Goal: Feedback & Contribution: Submit feedback/report problem

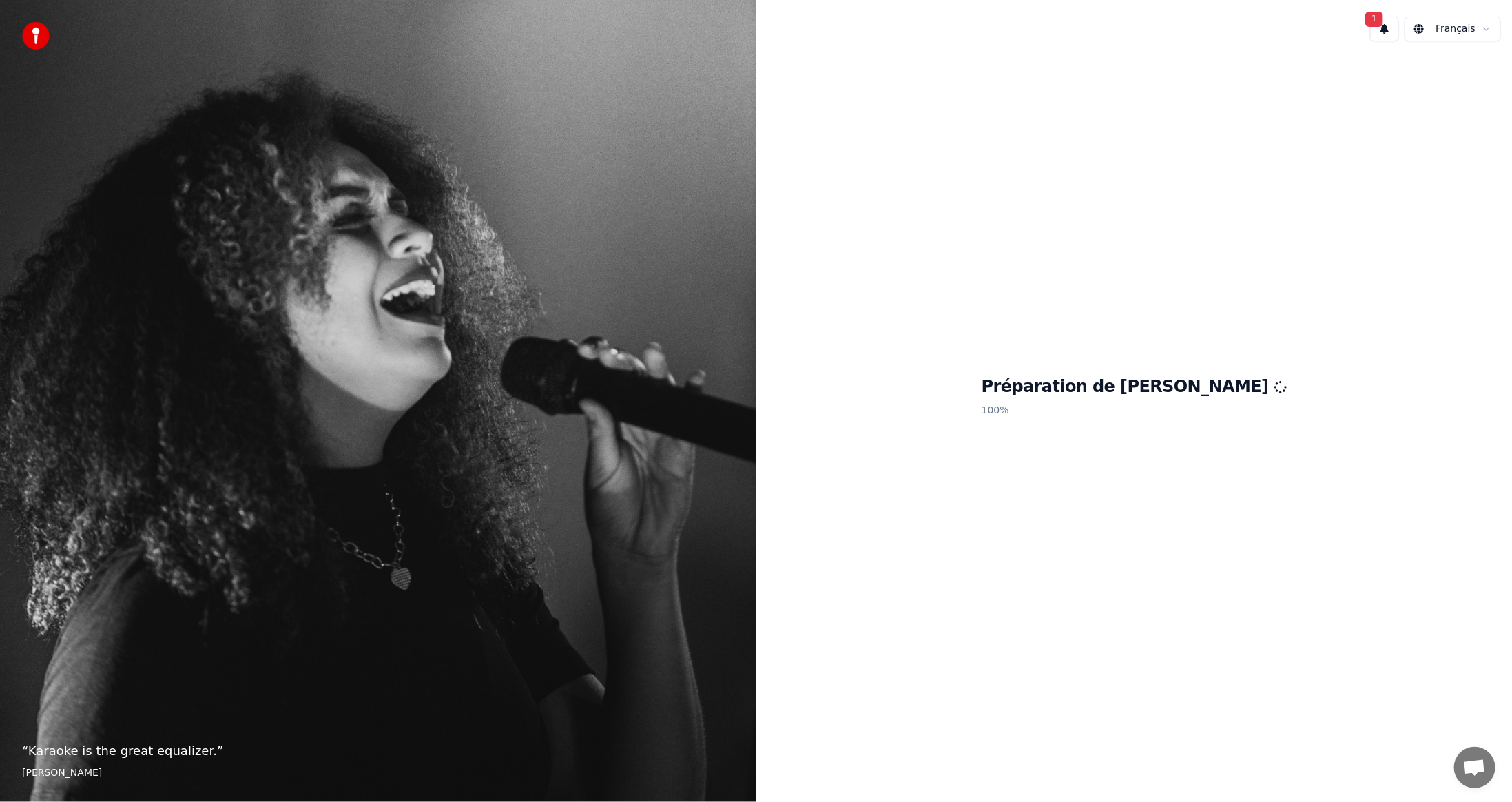
click at [1381, 17] on span "1" at bounding box center [1374, 19] width 18 height 15
click at [1463, 71] on button "Mettre à Jour" at bounding box center [1506, 72] width 86 height 25
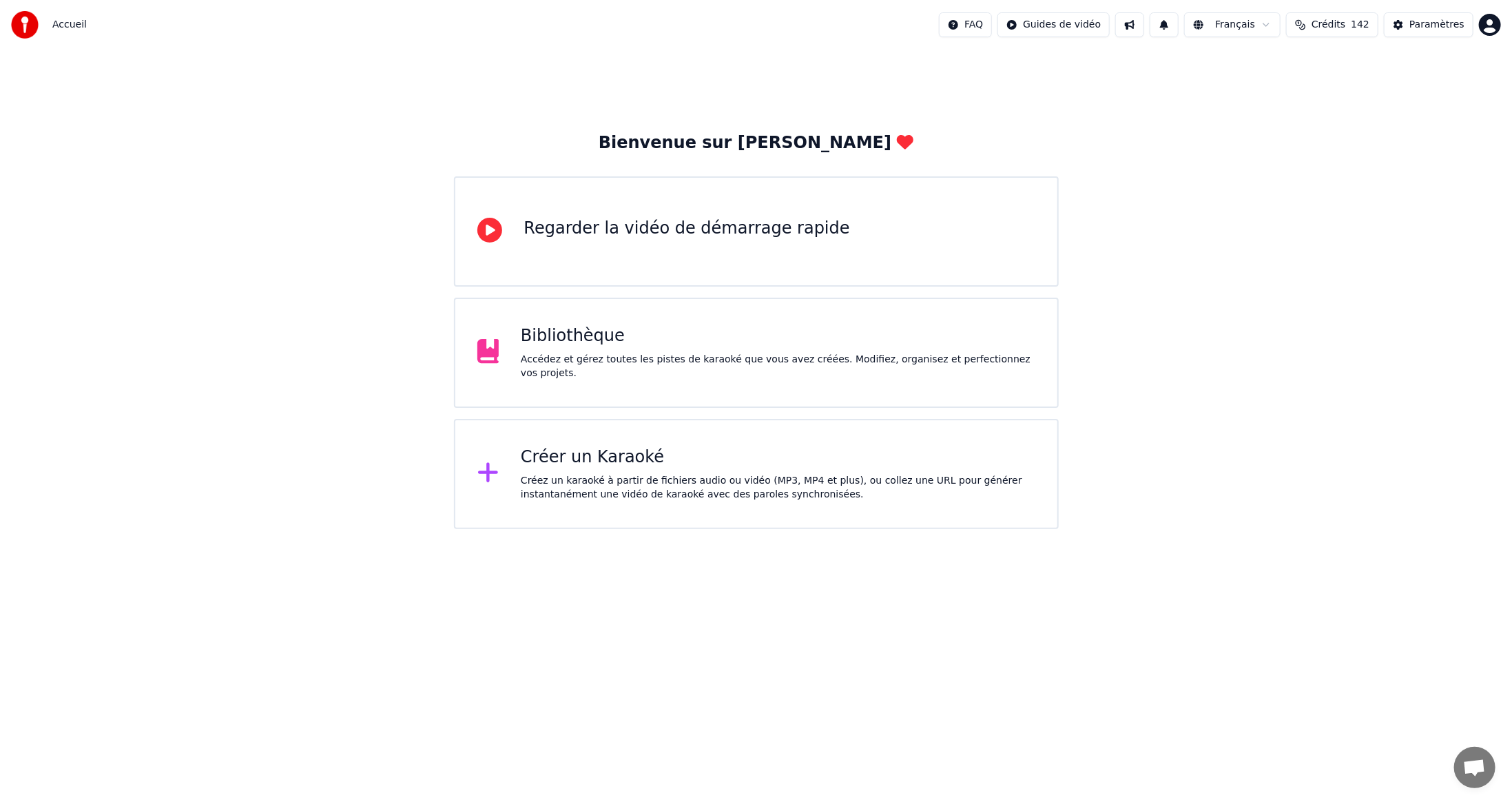
click at [1344, 26] on span "Crédits" at bounding box center [1329, 24] width 34 height 14
click at [1332, 180] on button "Actualiser" at bounding box center [1343, 192] width 82 height 25
click at [1179, 22] on button at bounding box center [1164, 25] width 29 height 25
click at [1225, 132] on div "Bienvenue sur Youka Regarder la vidéo de démarrage rapide Bibliothèque Accédez …" at bounding box center [756, 289] width 1512 height 480
click at [1414, 23] on button "Paramètres" at bounding box center [1429, 25] width 90 height 25
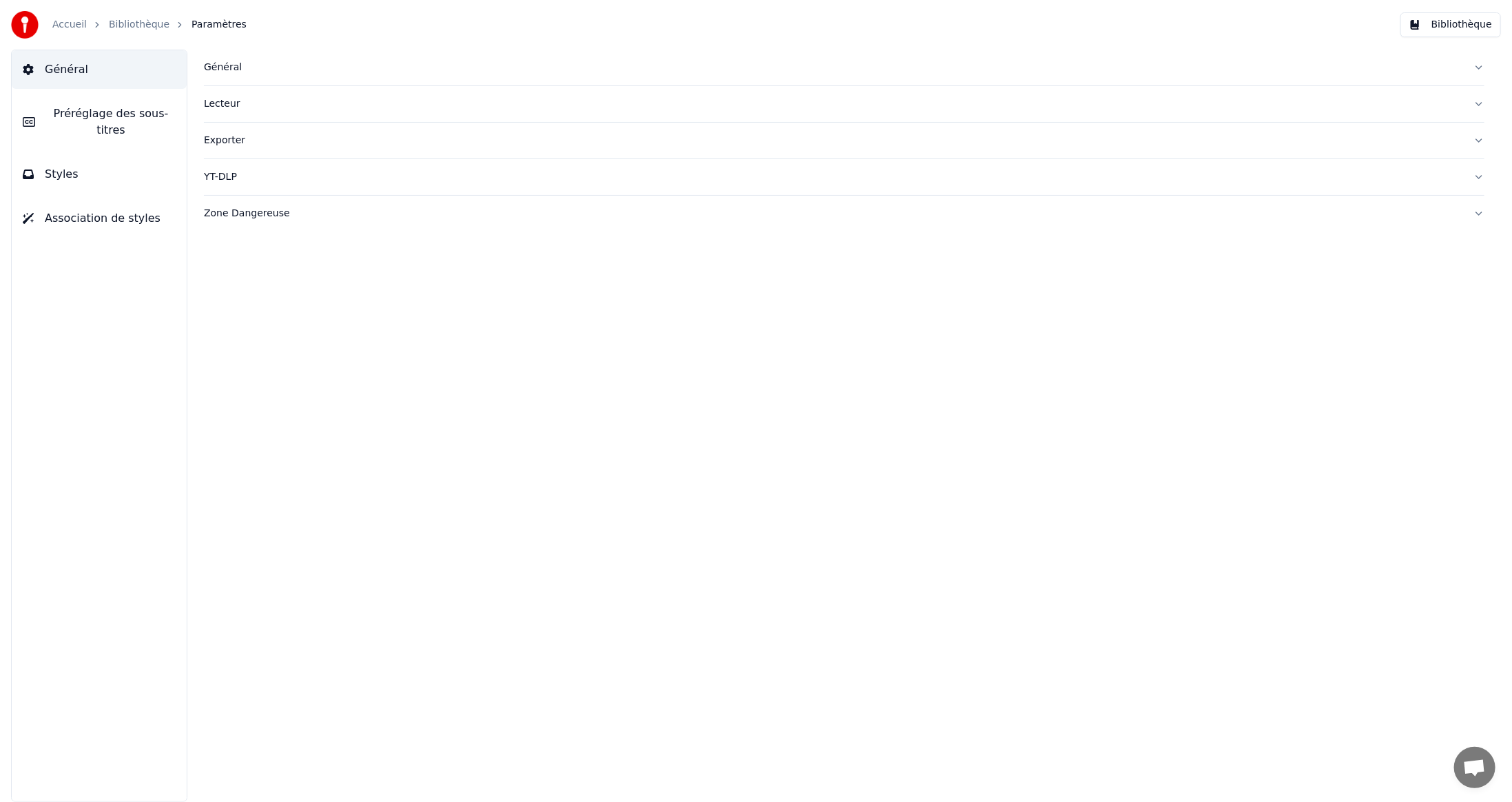
click at [1455, 24] on button "Bibliothèque" at bounding box center [1451, 25] width 101 height 25
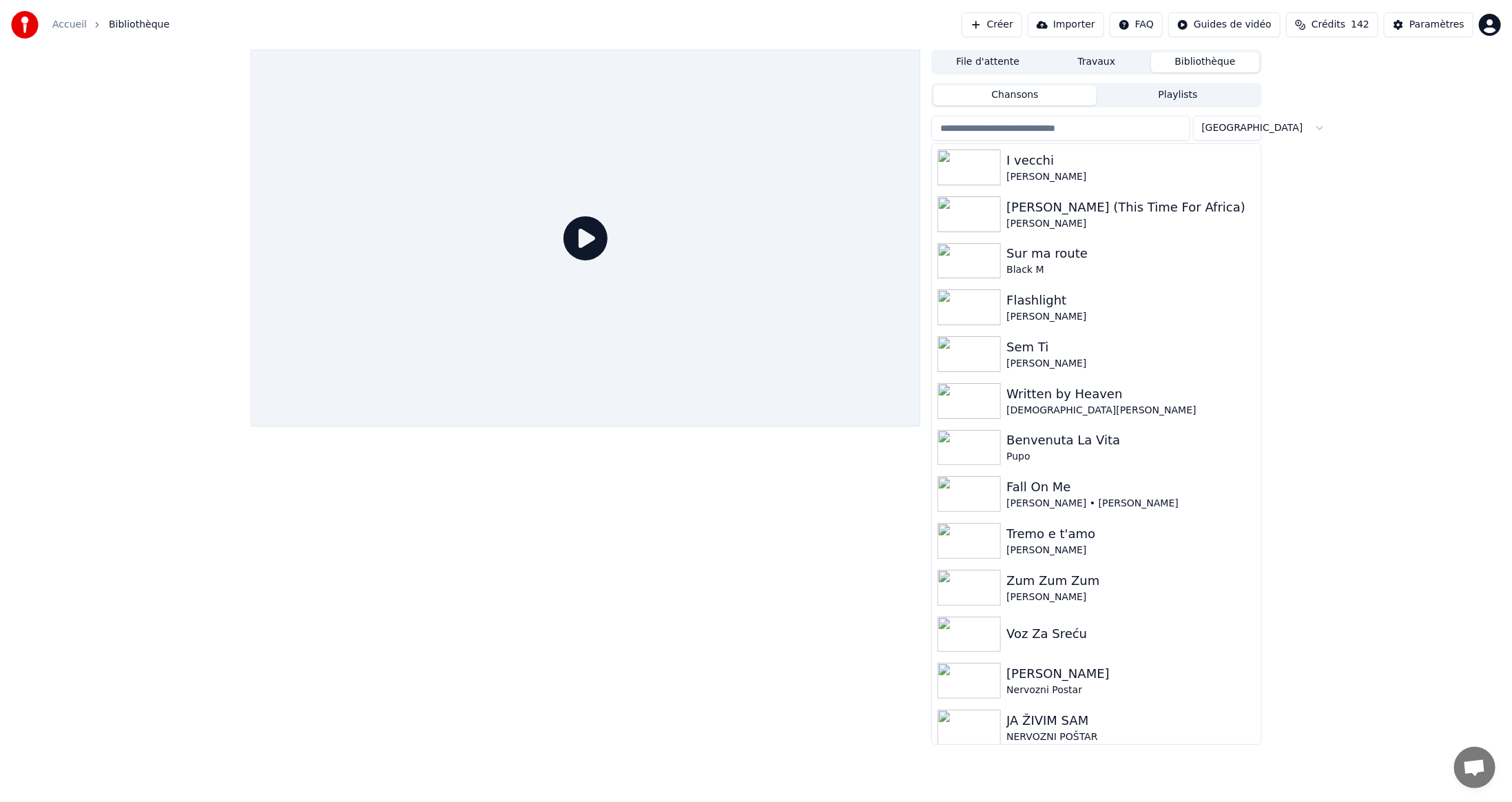
drag, startPoint x: 1391, startPoint y: 248, endPoint x: 1401, endPoint y: 226, distance: 24.2
click at [1392, 249] on div "File d'attente Travaux Bibliothèque Chansons Playlists Trier I vecchi CLAUDIO B…" at bounding box center [756, 397] width 1512 height 695
click at [1494, 26] on html "Accueil Bibliothèque Créer Importer FAQ Guides de vidéo Crédits 142 Paramètres …" at bounding box center [756, 401] width 1512 height 802
click at [1420, 82] on span "Facturation" at bounding box center [1405, 88] width 54 height 14
click at [1489, 23] on html "Accueil Bibliothèque Créer Importer FAQ Guides de vidéo Crédits 142 Paramètres …" at bounding box center [756, 401] width 1512 height 802
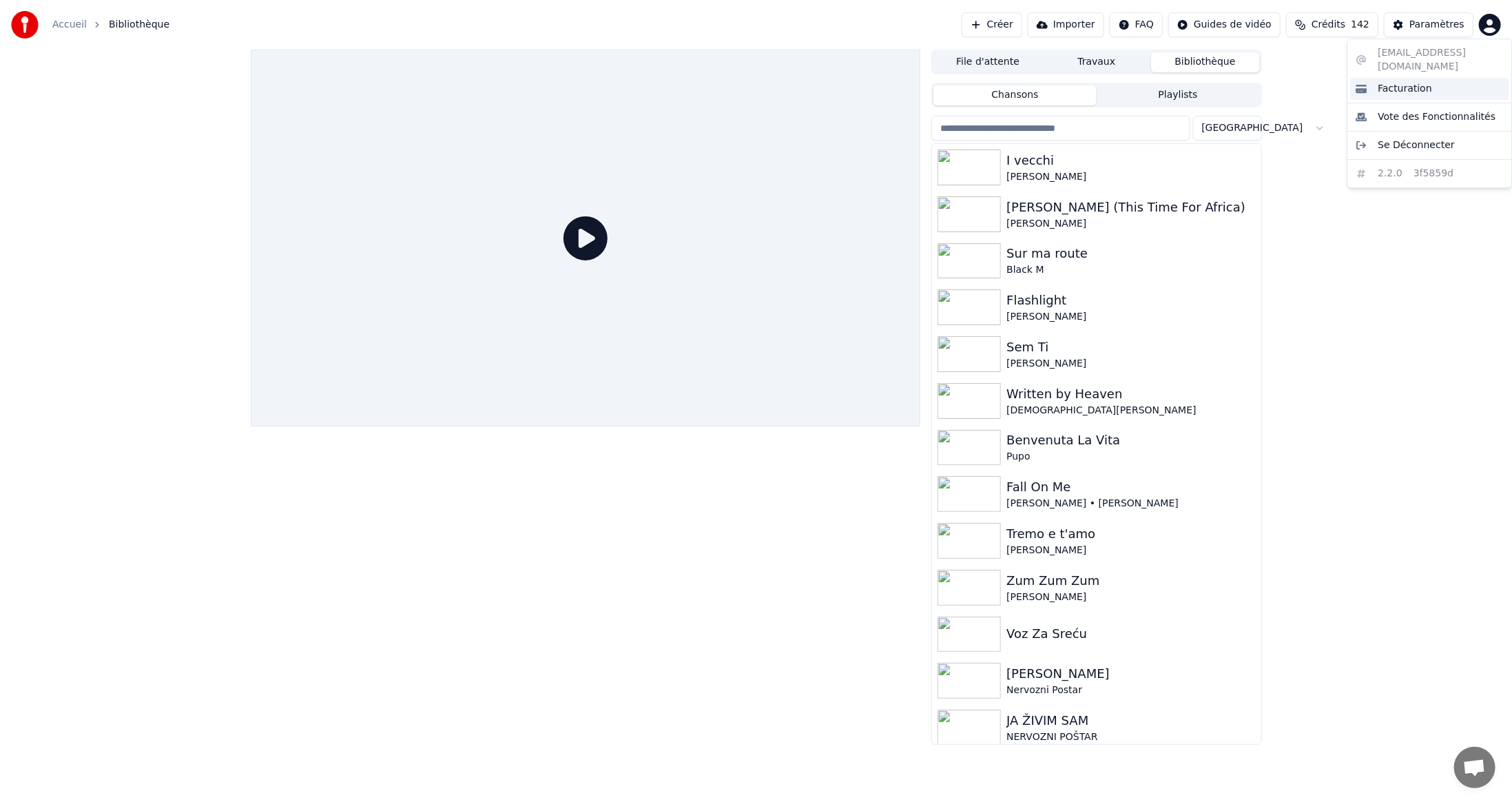
click at [1399, 82] on span "Facturation" at bounding box center [1405, 88] width 54 height 14
click at [1332, 203] on div "File d'attente Travaux Bibliothèque Chansons Playlists Trier I vecchi CLAUDIO B…" at bounding box center [756, 397] width 1512 height 695
click at [1246, 23] on html "Accueil Bibliothèque Créer Importer FAQ Guides de vidéo Crédits 142 Paramètres …" at bounding box center [756, 401] width 1512 height 802
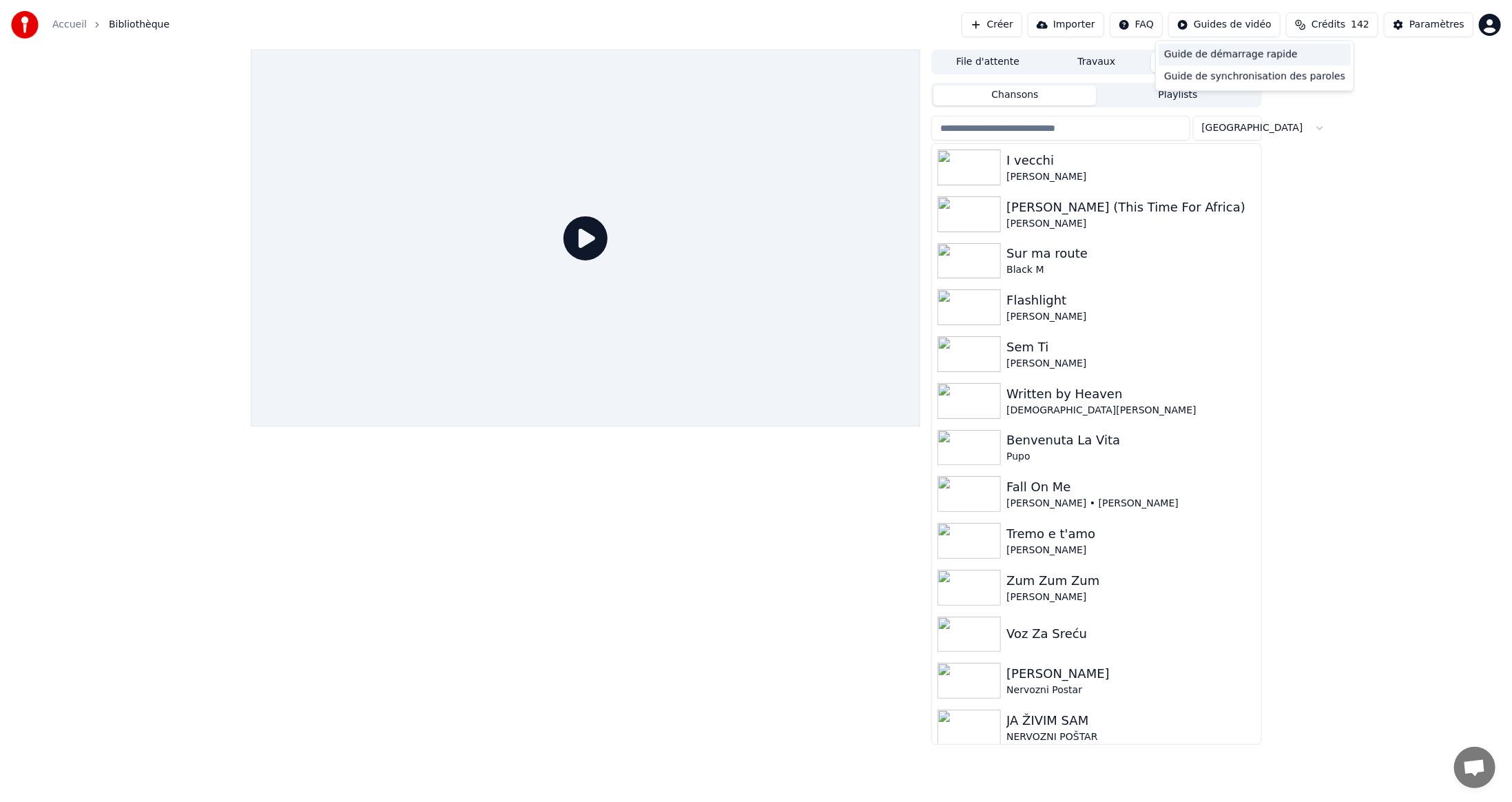
click at [1222, 54] on div "Guide de démarrage rapide" at bounding box center [1254, 54] width 192 height 22
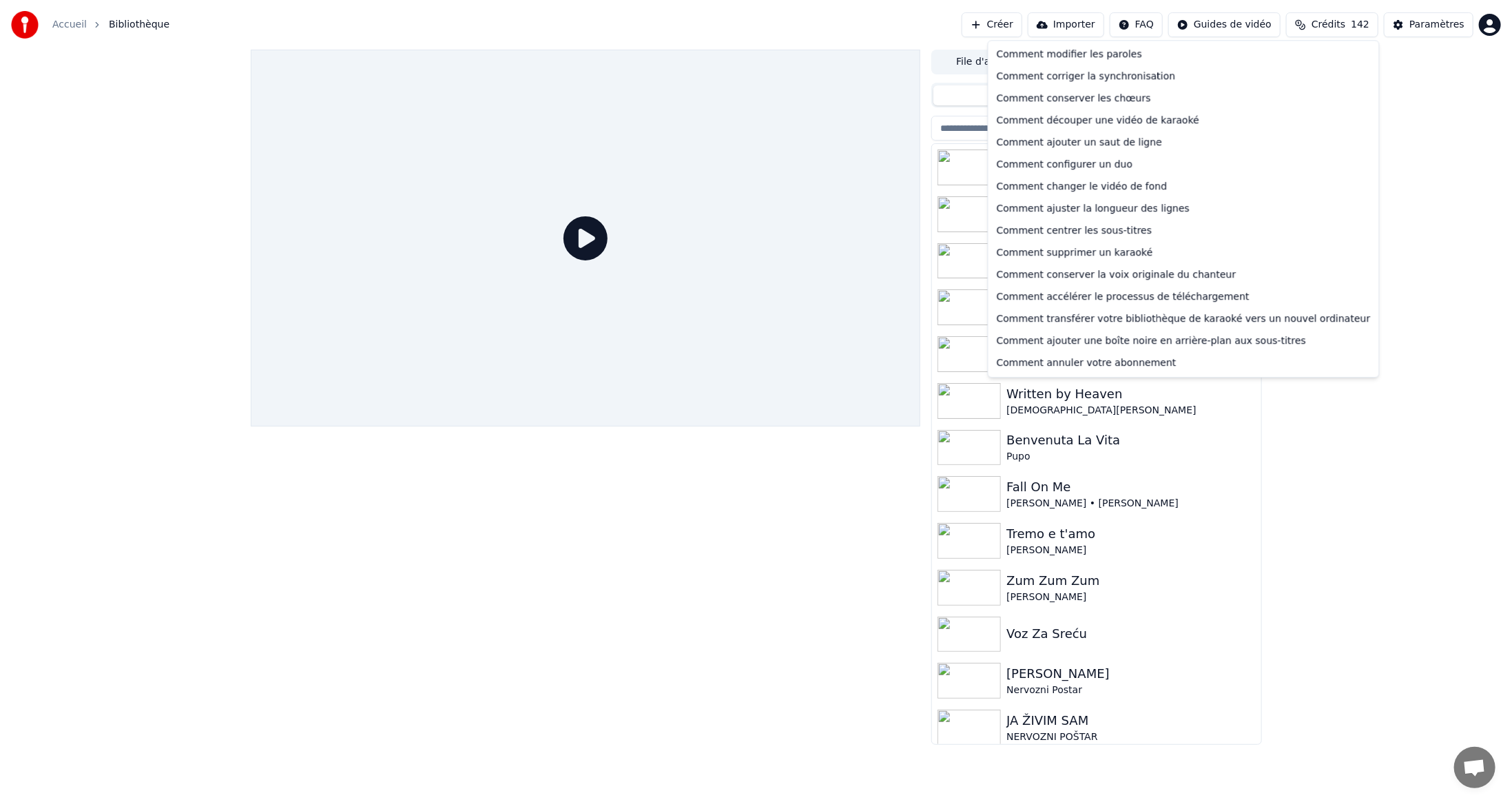
click at [1171, 24] on html "Accueil Bibliothèque Créer Importer FAQ Guides de vidéo Crédits 142 Paramètres …" at bounding box center [756, 401] width 1512 height 802
drag, startPoint x: 1403, startPoint y: 557, endPoint x: 1408, endPoint y: 551, distance: 7.8
click at [1404, 557] on html "Accueil Bibliothèque Créer Importer FAQ Guides de vidéo Crédits 142 Paramètres …" at bounding box center [756, 401] width 1512 height 802
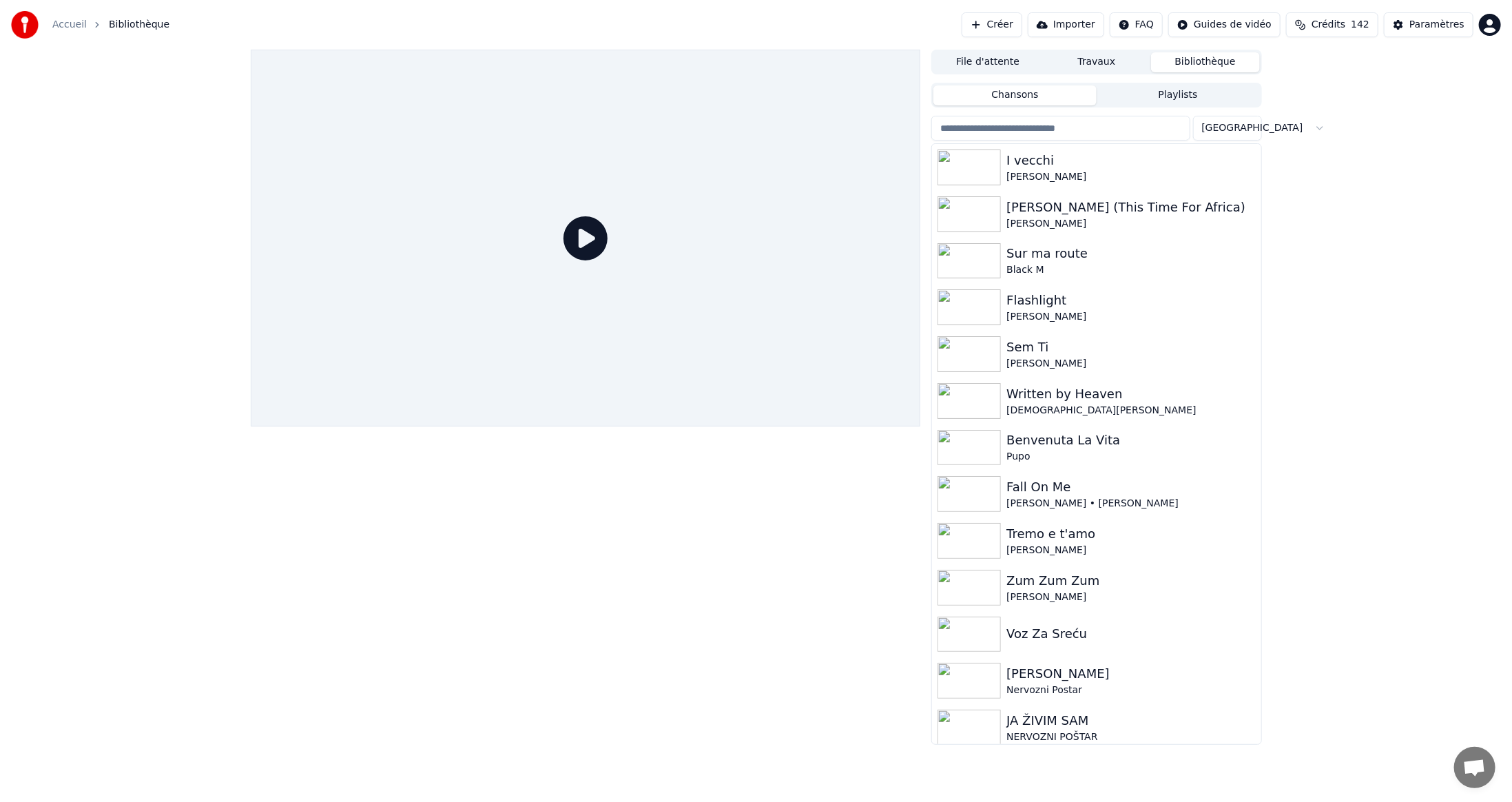
click at [1346, 22] on span "Crédits" at bounding box center [1329, 24] width 34 height 14
click at [1413, 375] on div "File d'attente Travaux Bibliothèque Chansons Playlists Trier I vecchi CLAUDIO B…" at bounding box center [756, 397] width 1512 height 695
click at [1428, 22] on div "Paramètres" at bounding box center [1437, 24] width 55 height 14
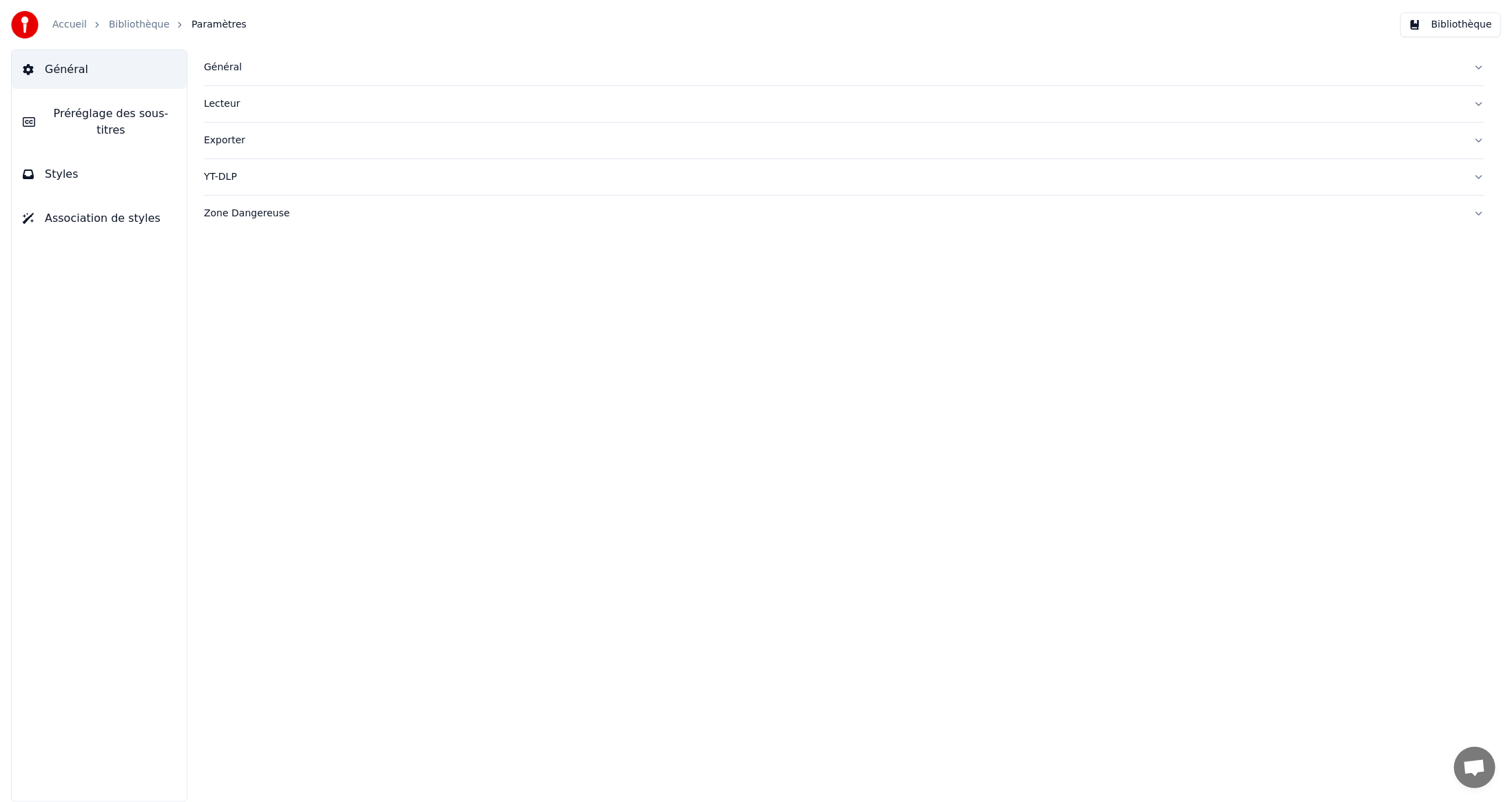
click at [1452, 21] on button "Bibliothèque" at bounding box center [1451, 25] width 101 height 25
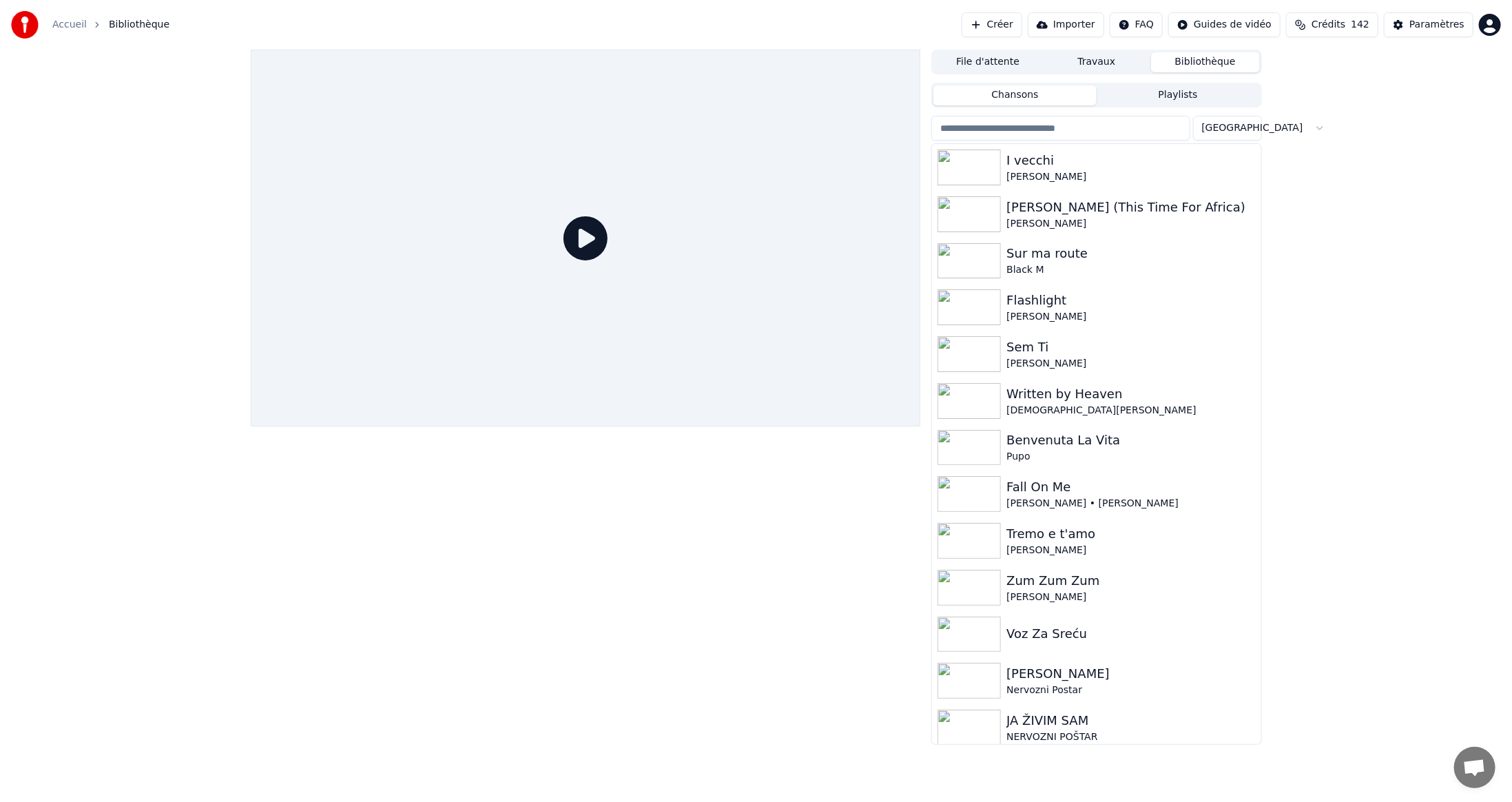
click at [1494, 25] on html "Accueil Bibliothèque Créer Importer FAQ Guides de vidéo Crédits 142 Paramètres …" at bounding box center [756, 401] width 1512 height 802
click at [1392, 138] on span "Se Déconnecter" at bounding box center [1416, 145] width 77 height 14
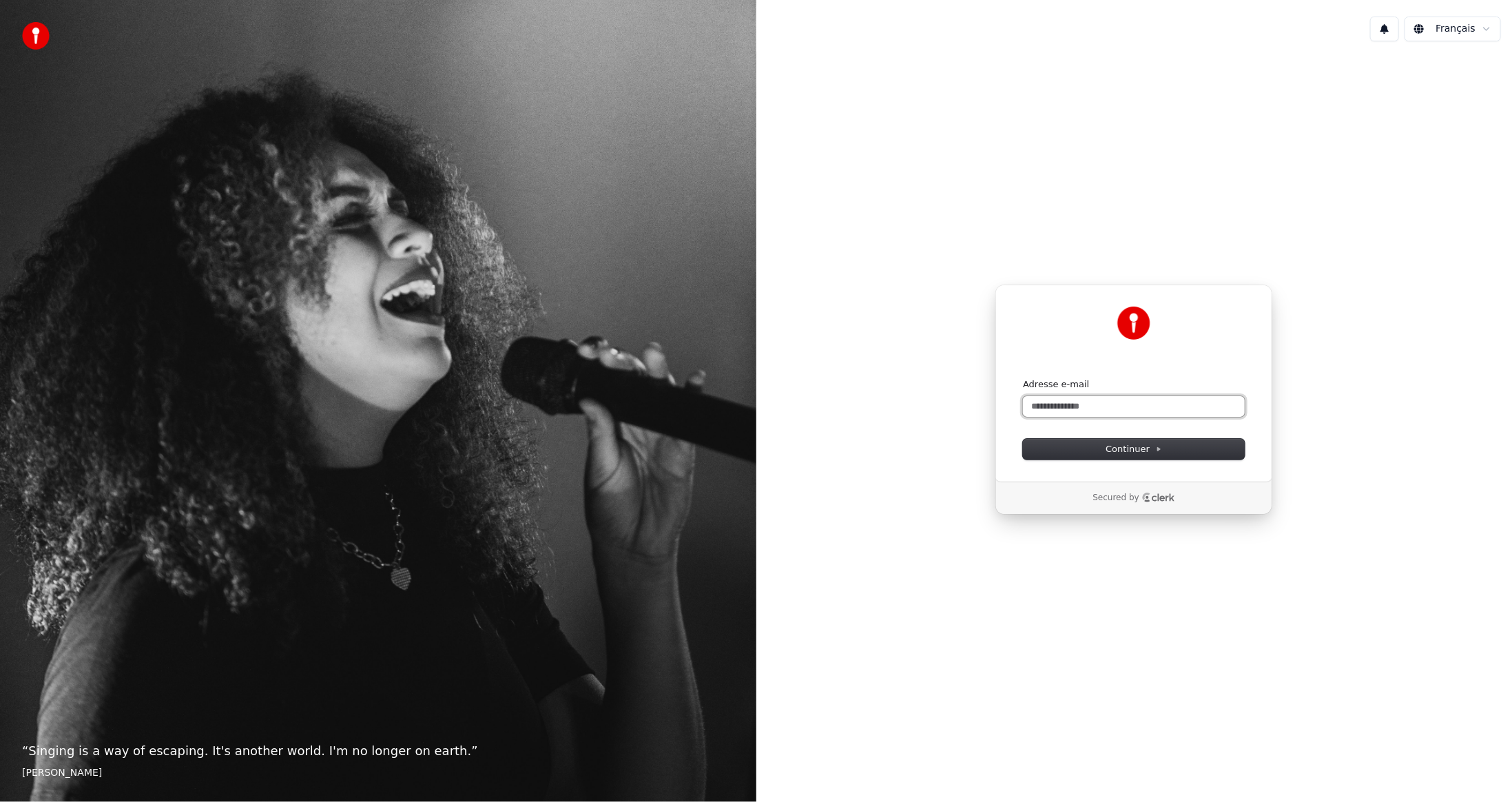
click at [1147, 403] on input "Adresse e-mail" at bounding box center [1135, 406] width 222 height 21
click at [1113, 444] on span "Continuer" at bounding box center [1134, 449] width 57 height 13
type input "**********"
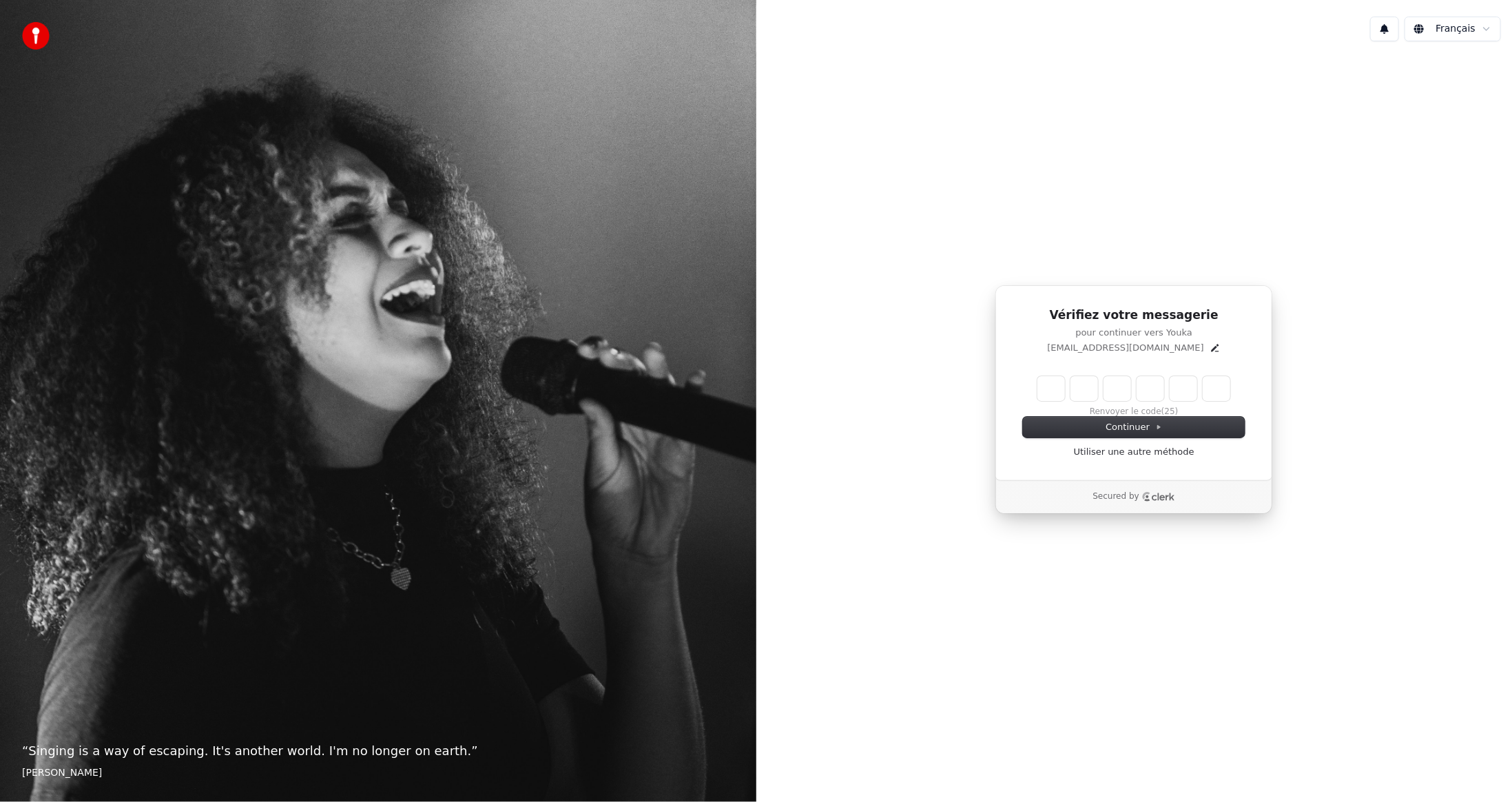
click at [857, 163] on div "Vérifiez votre messagerie pour continuer vers Youka cl.karaoke@gmail.com Renvoy…" at bounding box center [1135, 400] width 756 height 695
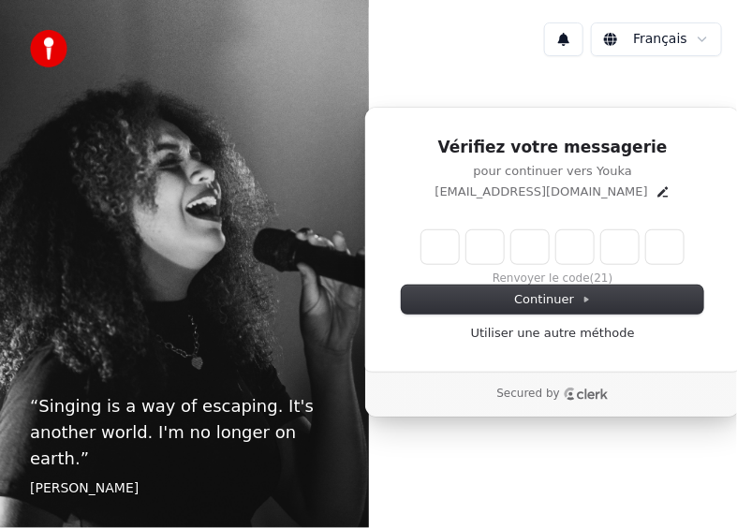
click at [456, 248] on input "Enter verification code" at bounding box center [552, 247] width 262 height 34
type input "******"
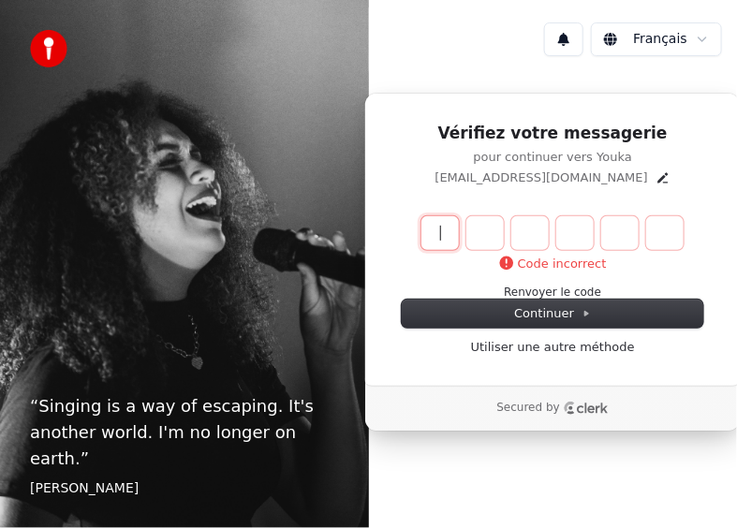
click at [443, 232] on input "Enter verification code" at bounding box center [571, 233] width 300 height 34
type input "******"
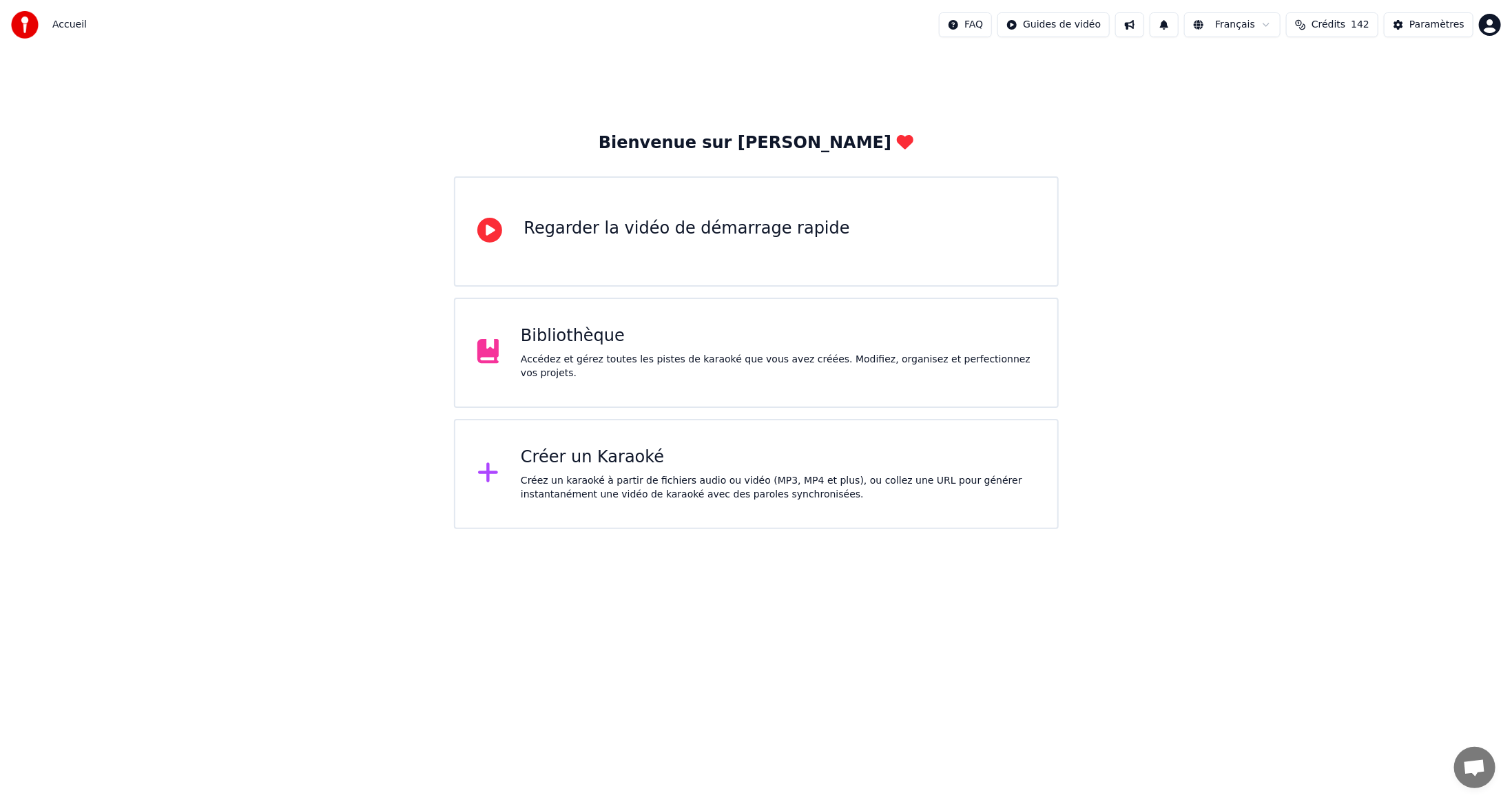
click at [542, 26] on button at bounding box center [1164, 25] width 29 height 25
click at [542, 26] on div "Paramètres" at bounding box center [1437, 24] width 55 height 14
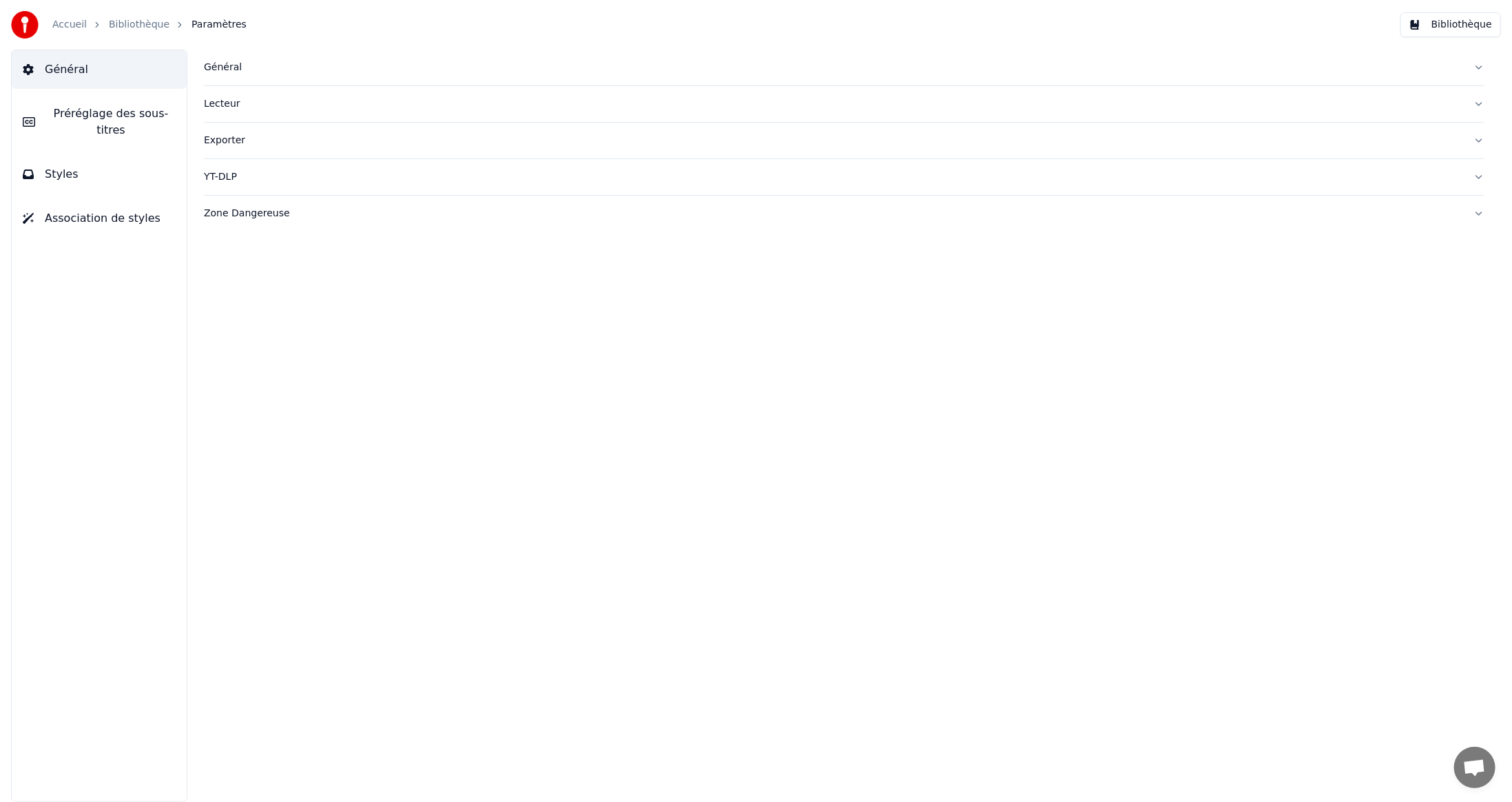
click at [542, 22] on button "Bibliothèque" at bounding box center [1451, 25] width 101 height 25
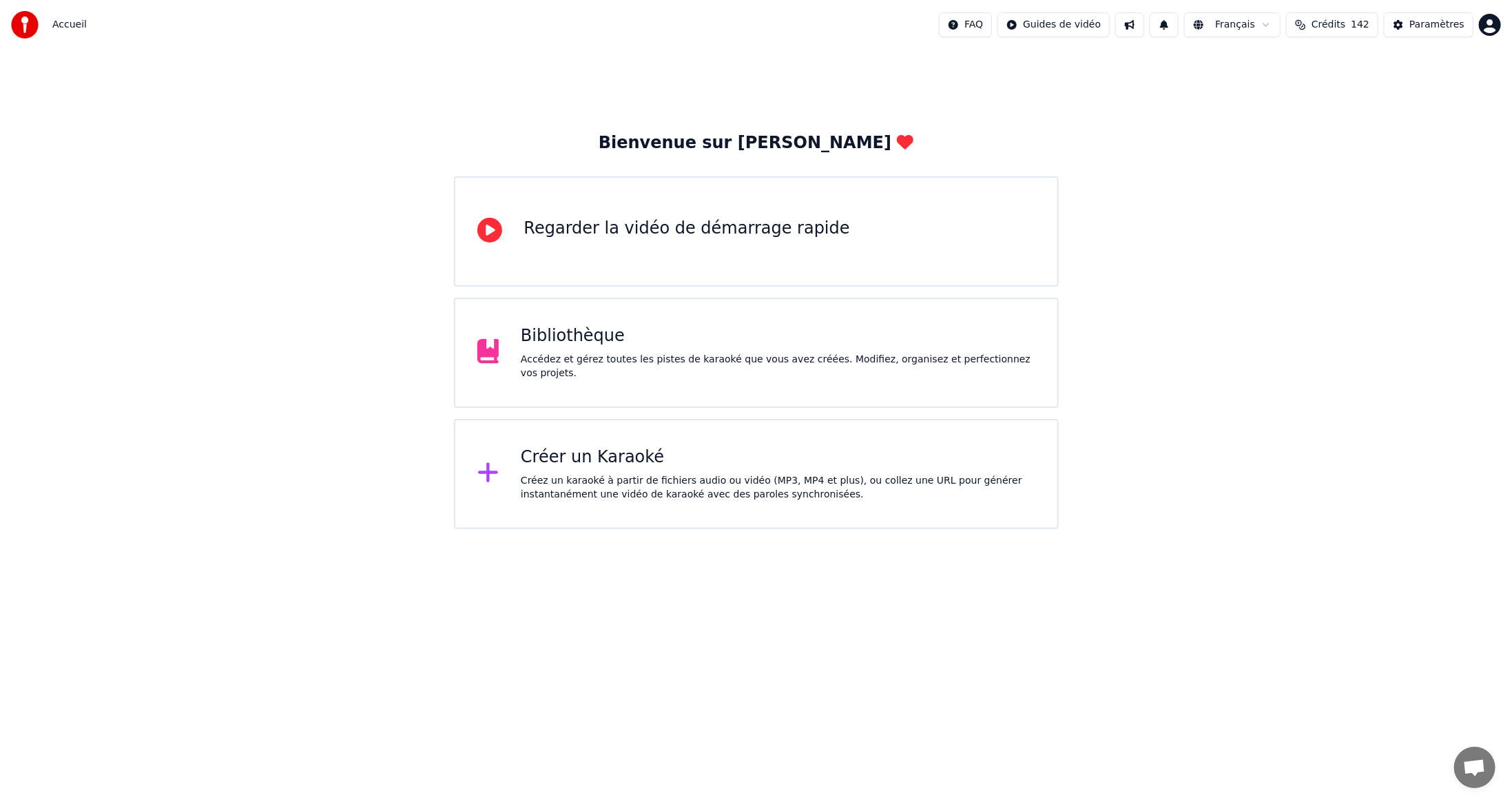
click at [1476, 767] on span "Ouvrir le chat" at bounding box center [1474, 769] width 23 height 19
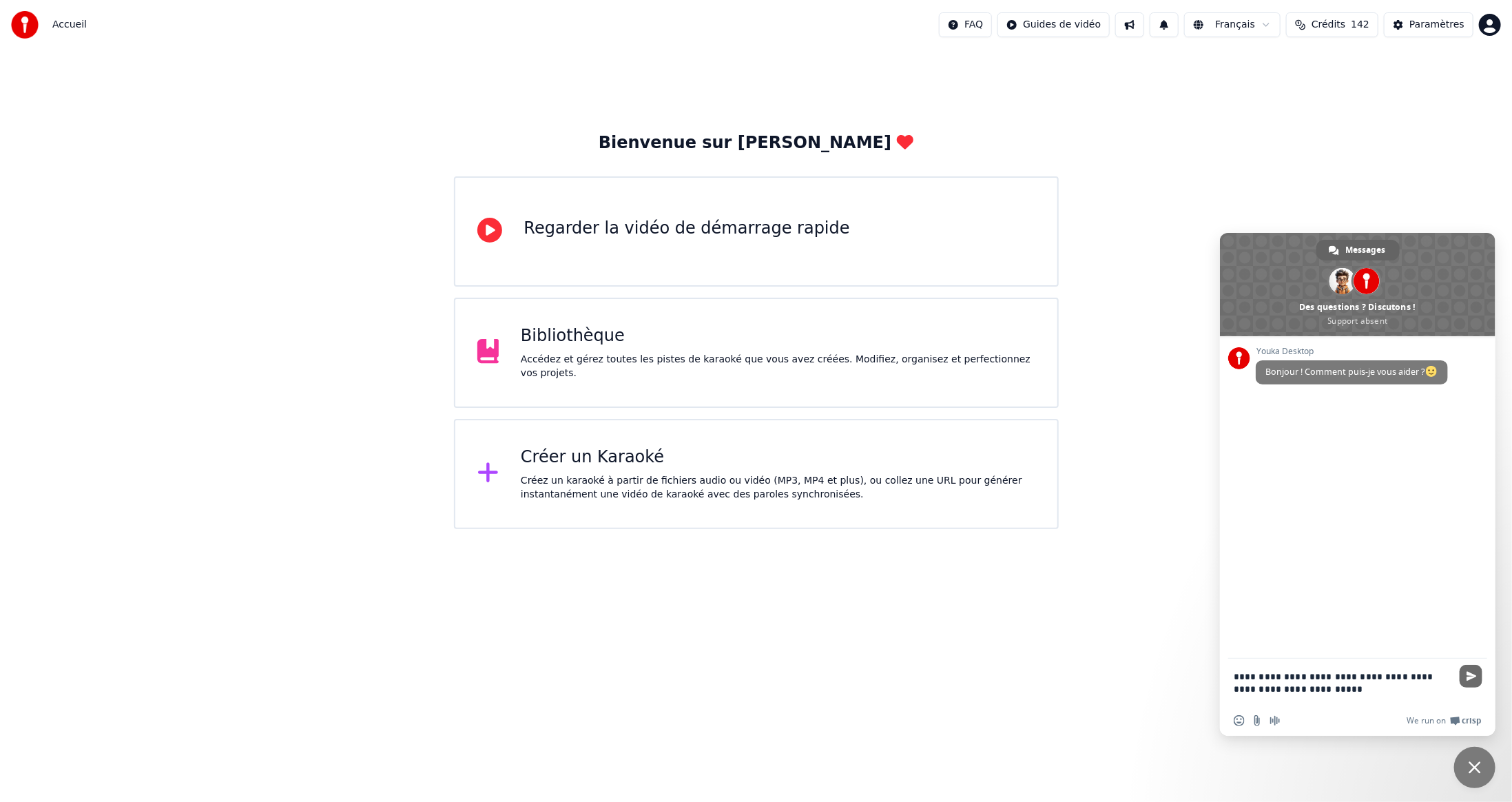
type textarea "**********"
click at [1473, 675] on span "Envoyer" at bounding box center [1472, 676] width 10 height 10
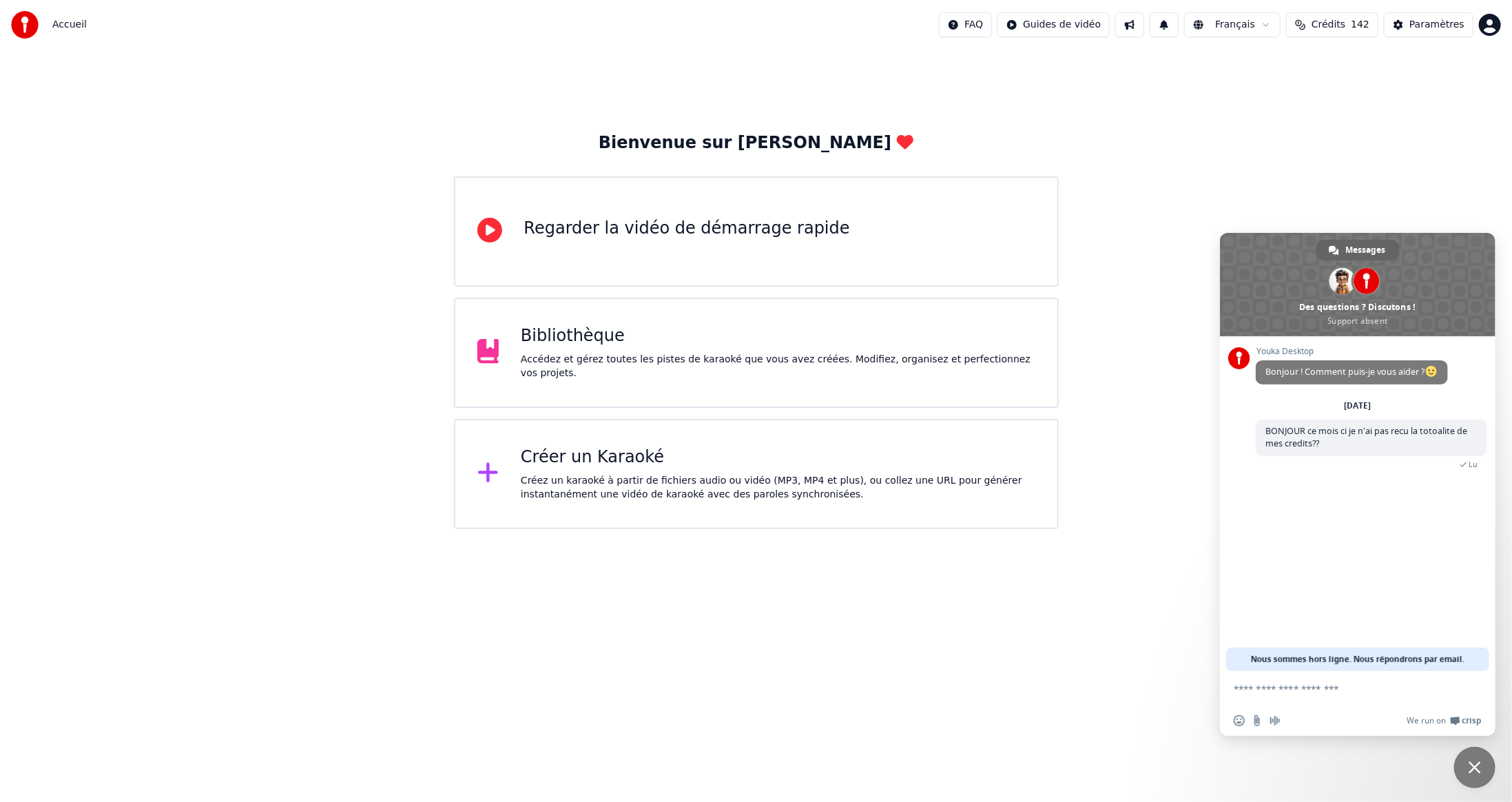
click at [1360, 697] on textarea "Entrez votre message..." at bounding box center [1344, 688] width 221 height 35
type textarea "*"
type textarea "**********"
click at [1478, 769] on span "Fermer le chat" at bounding box center [1474, 767] width 13 height 13
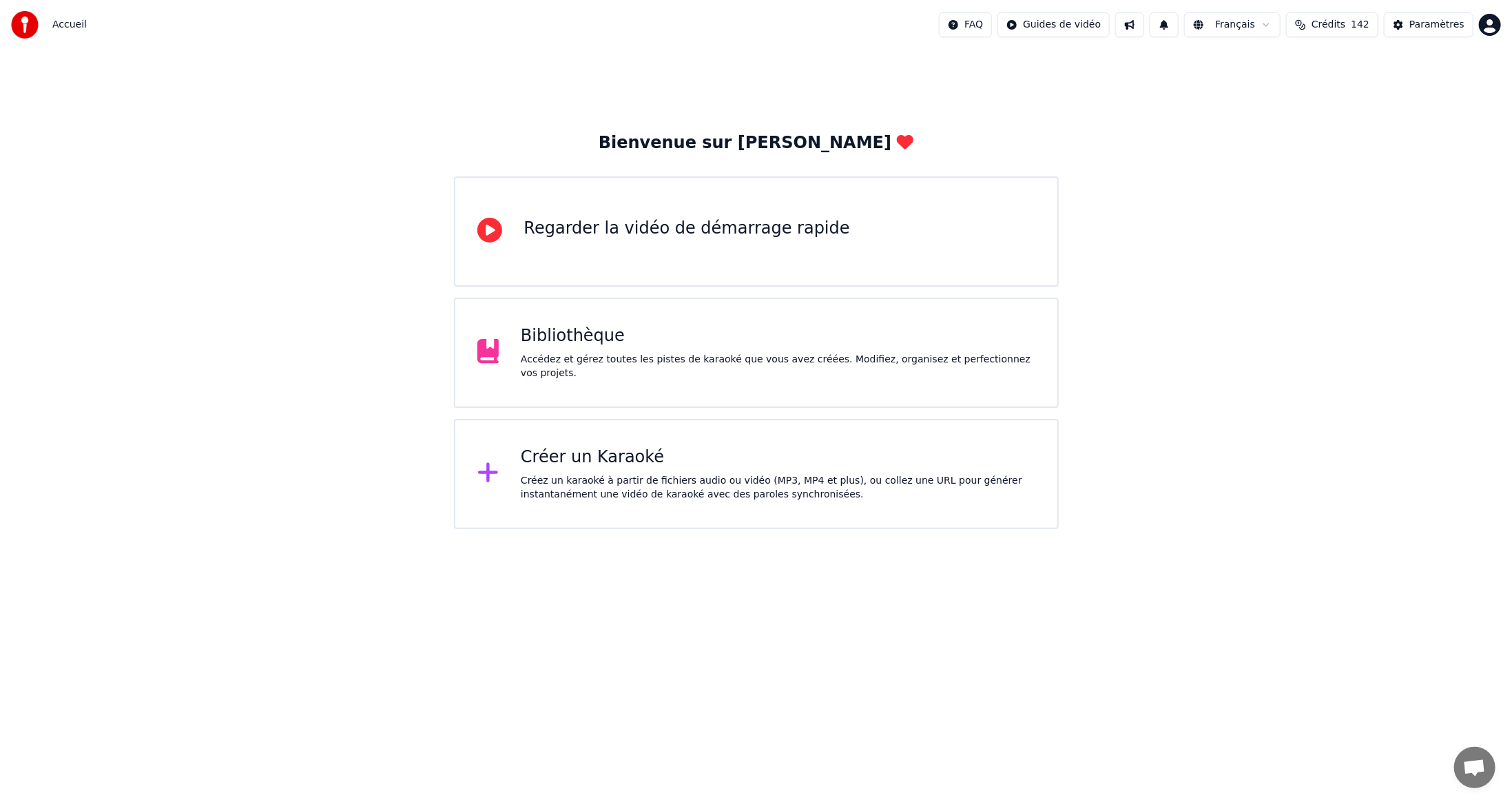
click at [1346, 22] on span "Crédits" at bounding box center [1329, 24] width 34 height 14
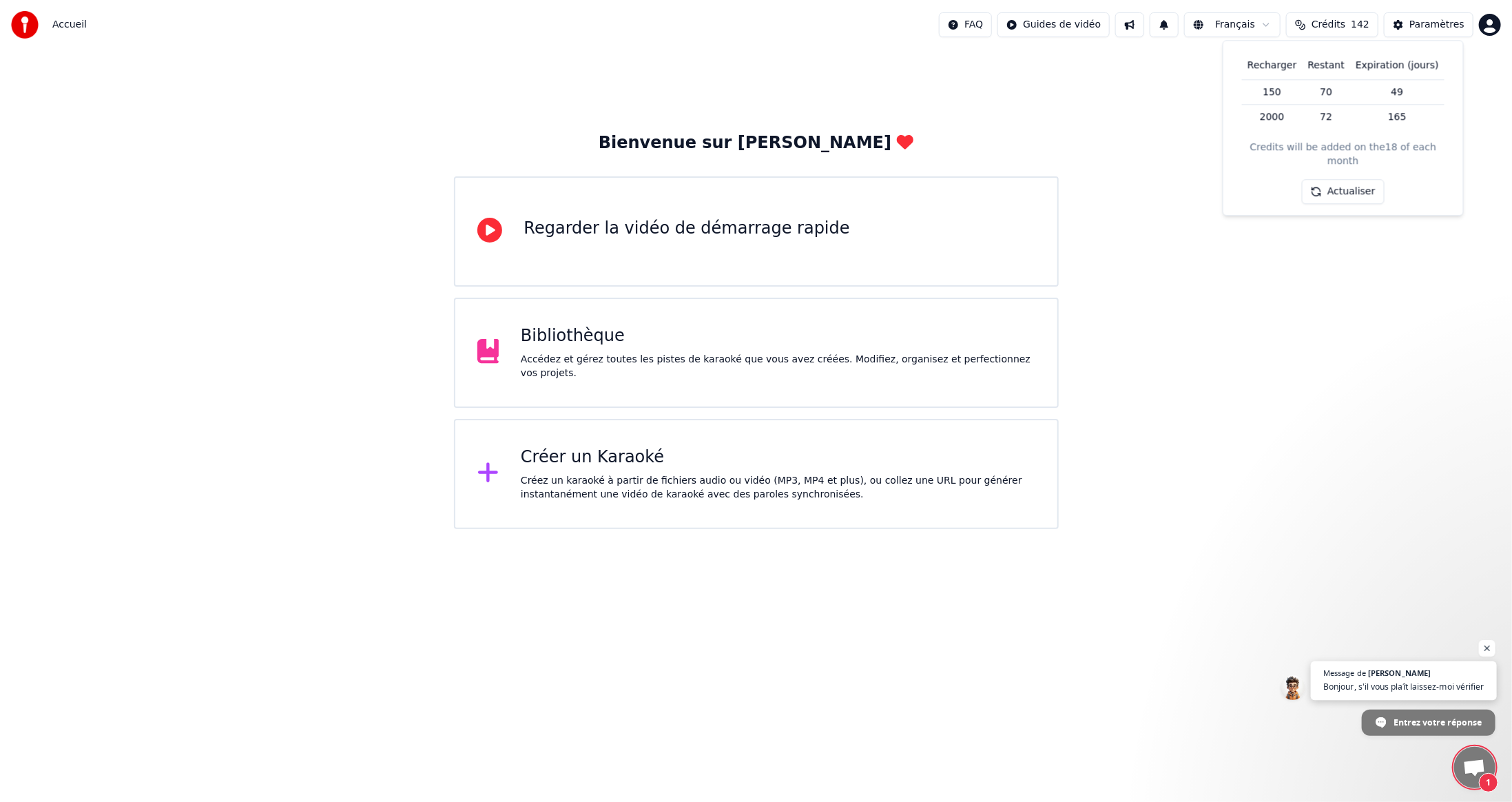
click at [1395, 686] on span "Bonjour, s'il vous plaît laissez-moi vérifier" at bounding box center [1404, 686] width 160 height 13
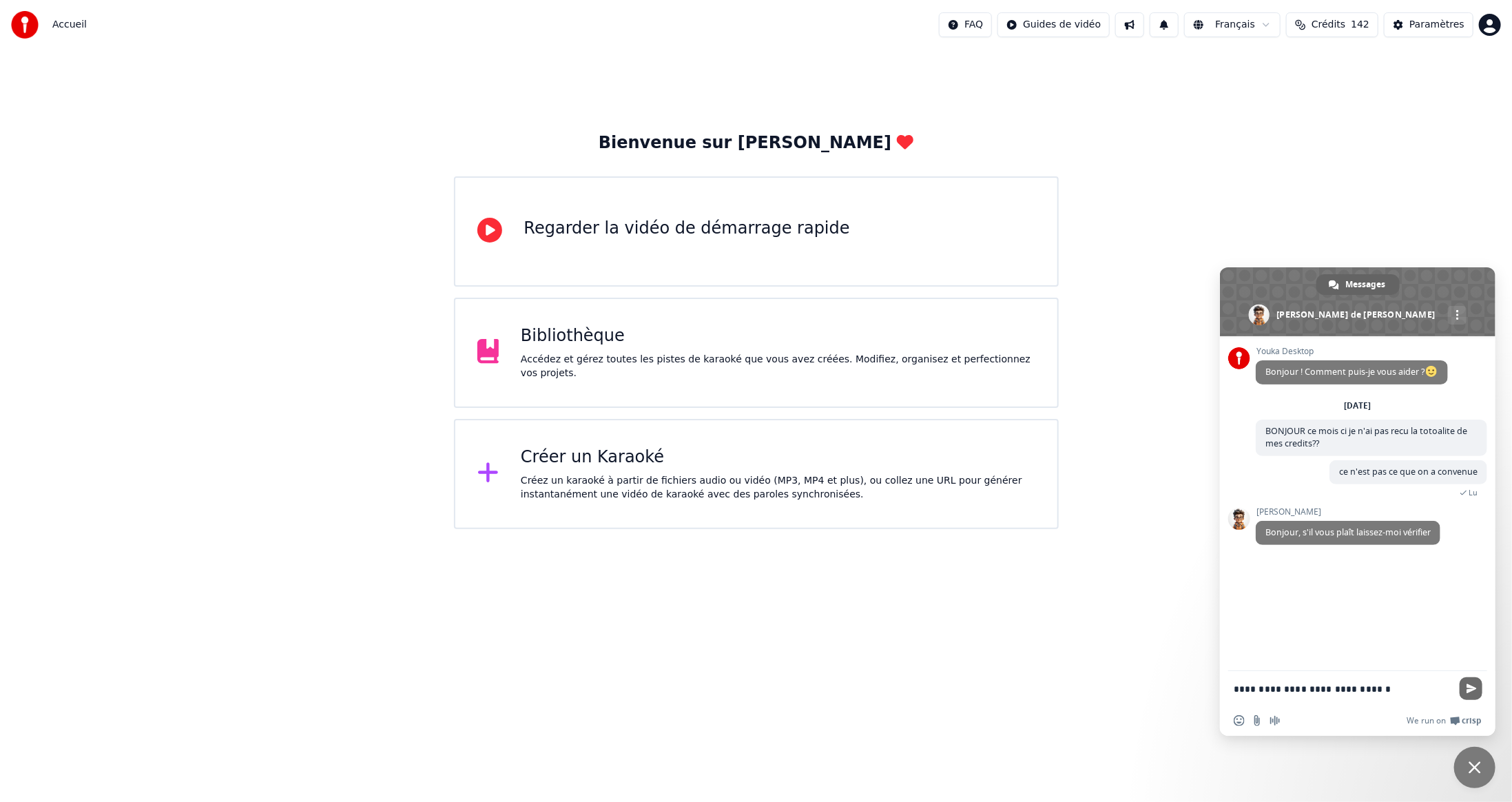
type textarea "**********"
click at [1470, 688] on span "Envoyer" at bounding box center [1472, 689] width 10 height 10
click at [1457, 317] on span at bounding box center [1458, 314] width 3 height 10
click at [1457, 316] on span at bounding box center [1458, 314] width 3 height 10
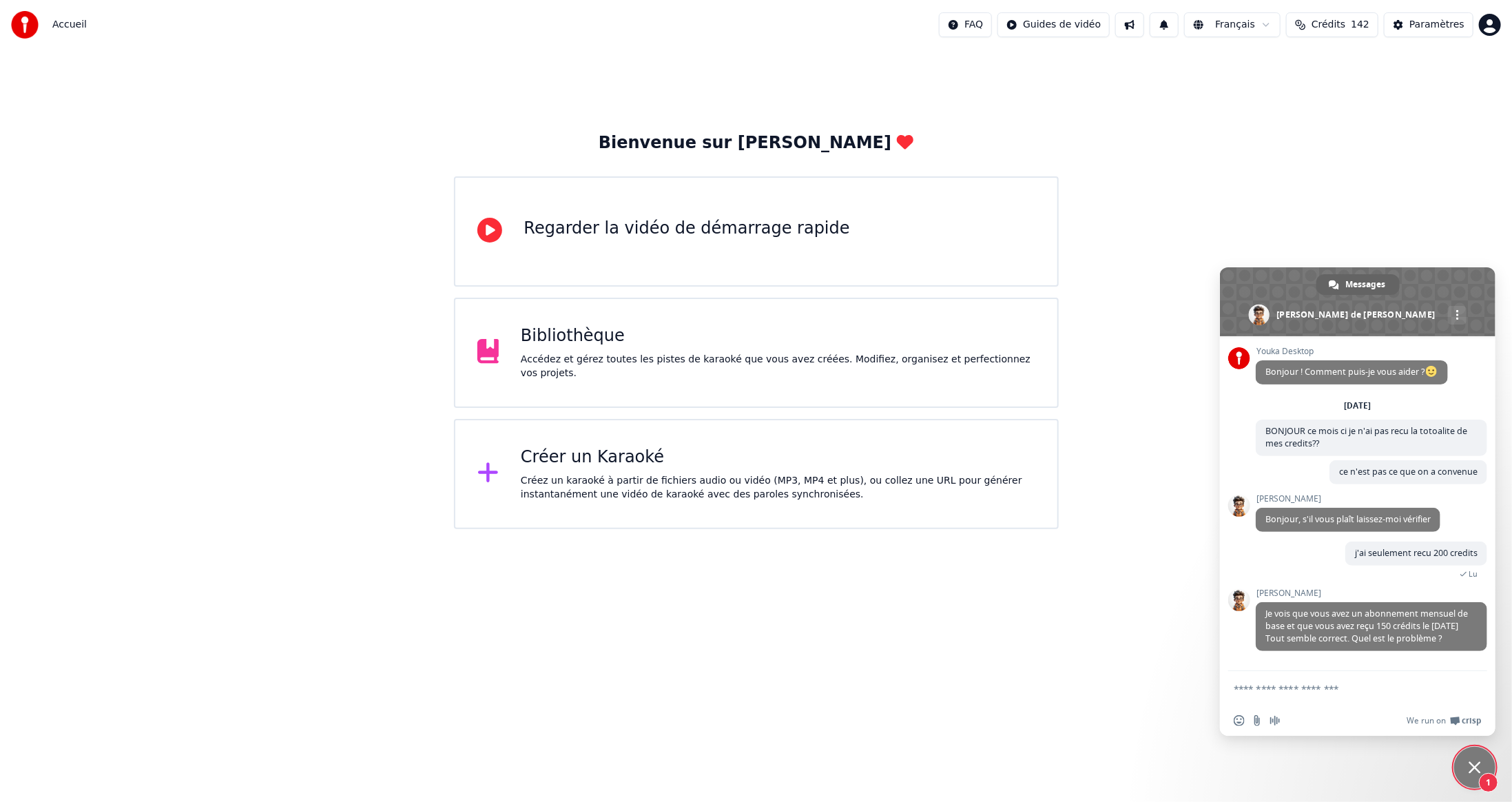
scroll to position [1, 0]
click at [1388, 698] on textarea "Entrez votre message..." at bounding box center [1344, 688] width 221 height 35
click at [1363, 24] on span "142" at bounding box center [1360, 24] width 18 height 14
click at [1350, 695] on textarea "Entrez votre message..." at bounding box center [1344, 688] width 221 height 35
click at [1335, 25] on span "Crédits" at bounding box center [1329, 24] width 34 height 14
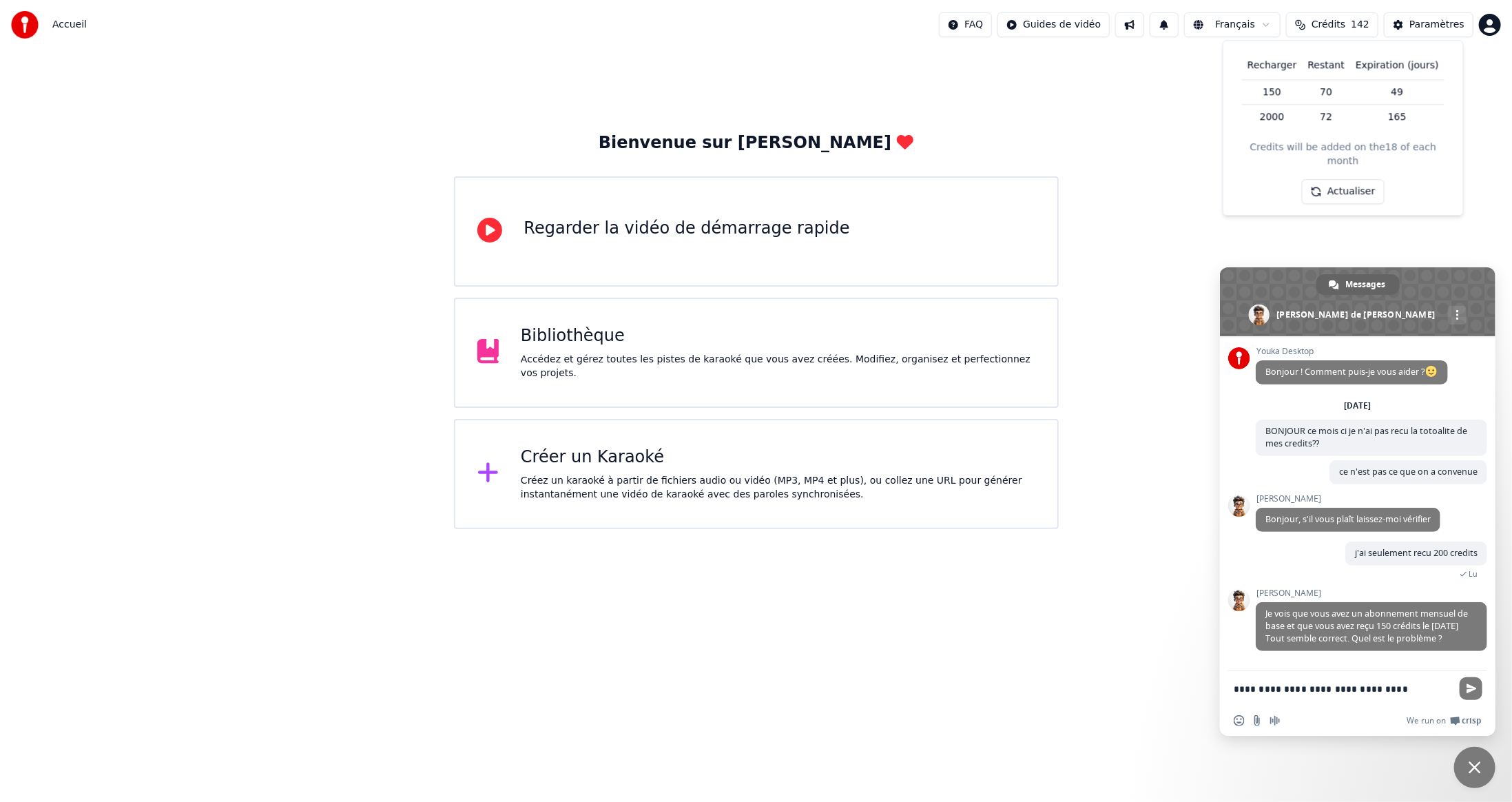
click at [1307, 689] on textarea "**********" at bounding box center [1344, 688] width 221 height 35
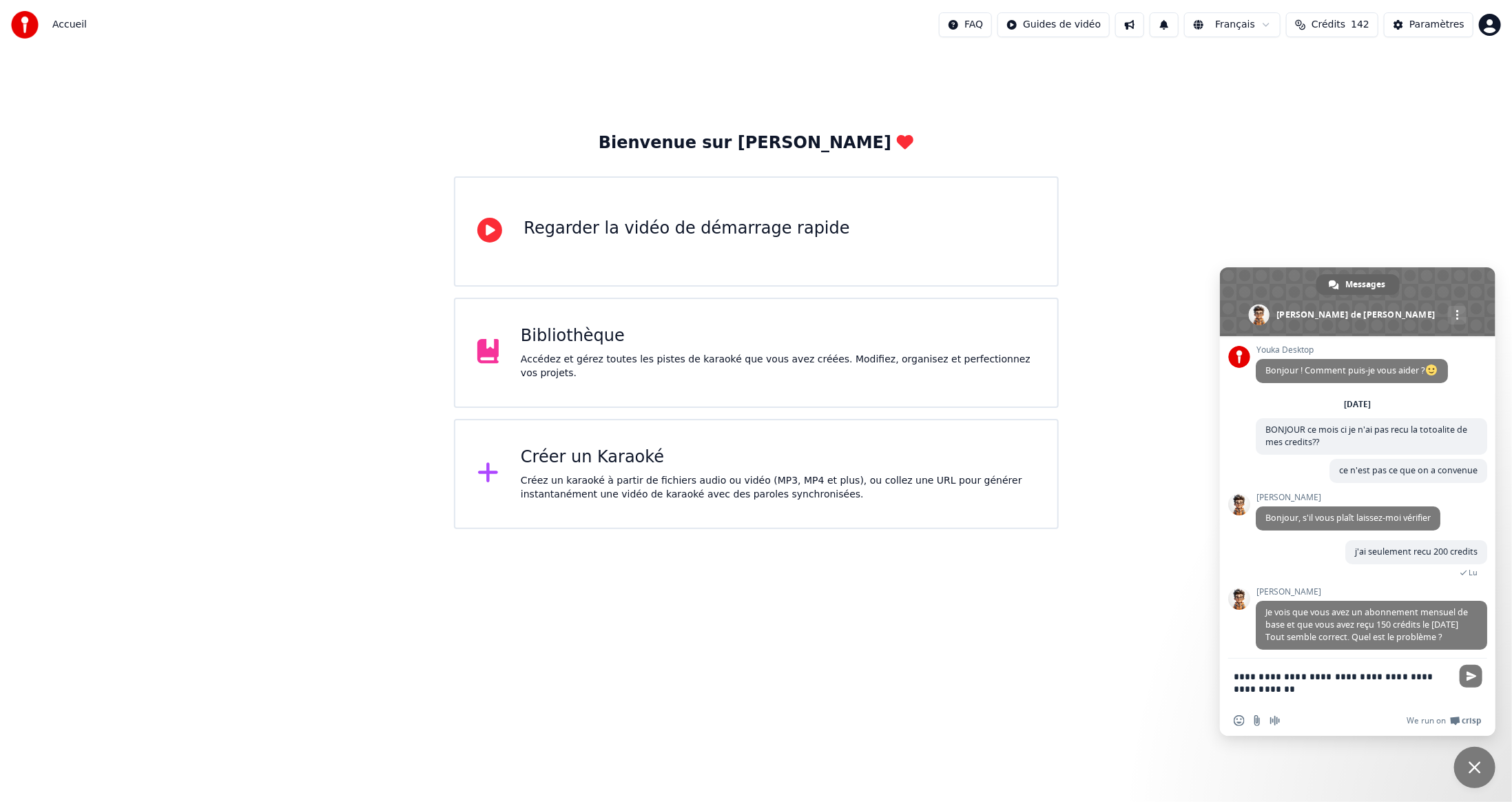
type textarea "**********"
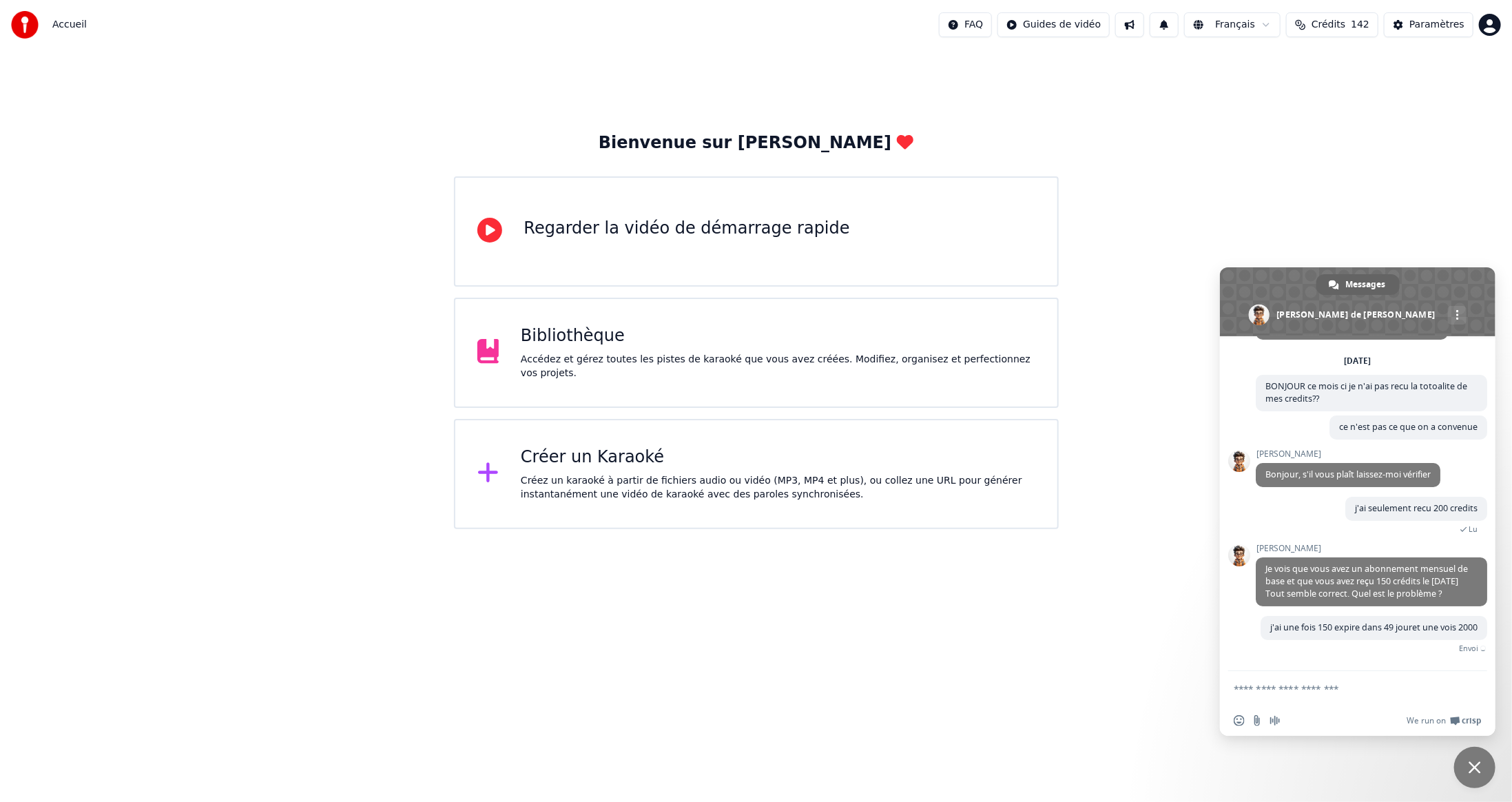
scroll to position [49, 0]
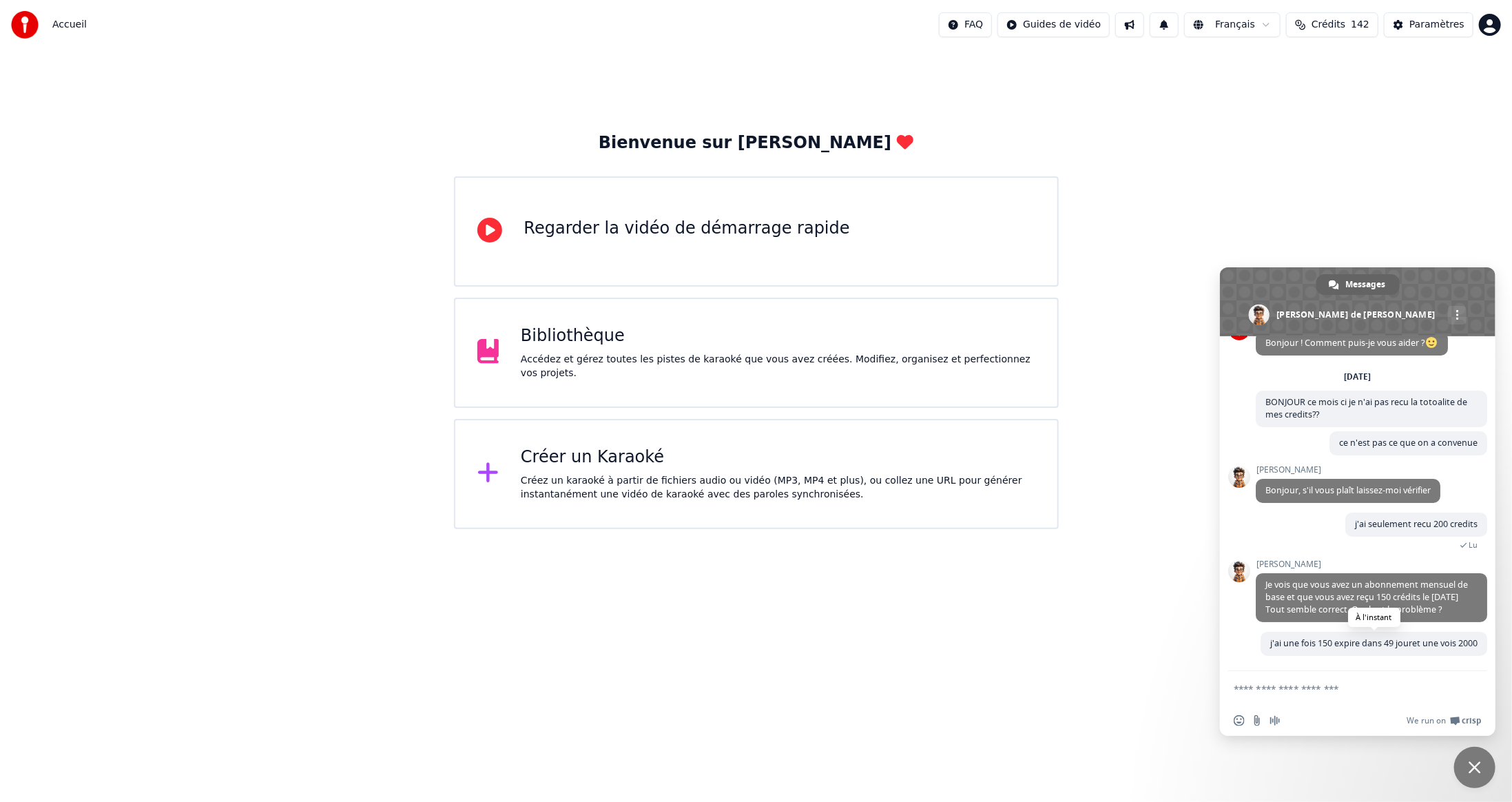
click at [1301, 642] on span "j'ai une fois 150 expire dans 49 jouret une vois 2000" at bounding box center [1374, 644] width 227 height 24
click at [1358, 641] on span "j'ai une fois 150 expire dans 49 jouret une vois 2000" at bounding box center [1374, 644] width 227 height 24
click at [1342, 693] on textarea "Entrez votre message..." at bounding box center [1344, 688] width 221 height 35
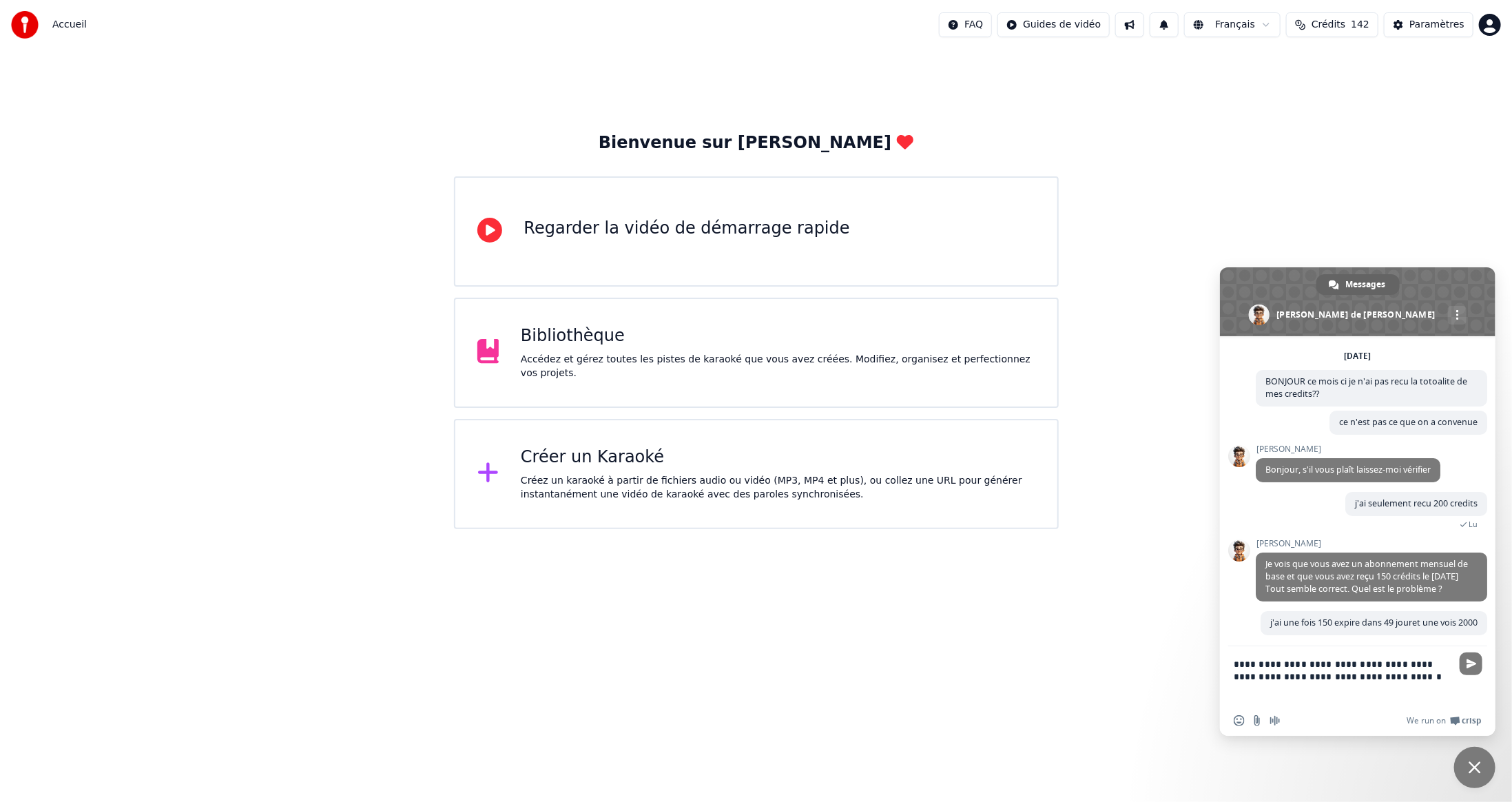
click at [1346, 24] on span "Crédits" at bounding box center [1329, 24] width 34 height 14
click at [1384, 673] on textarea "**********" at bounding box center [1344, 675] width 221 height 60
type textarea "**********"
click at [1472, 662] on span "Envoyer" at bounding box center [1472, 664] width 10 height 10
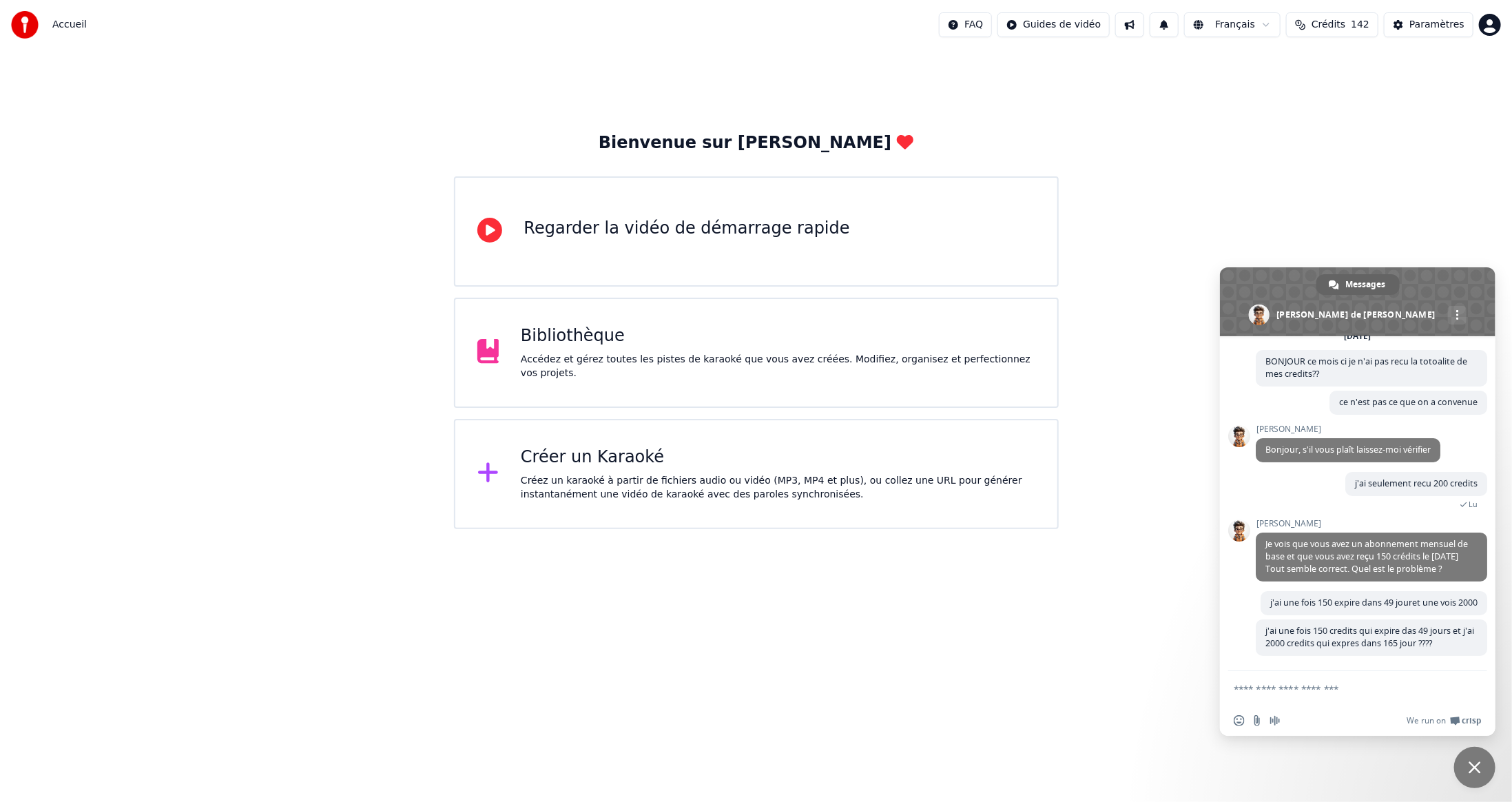
scroll to position [92, 0]
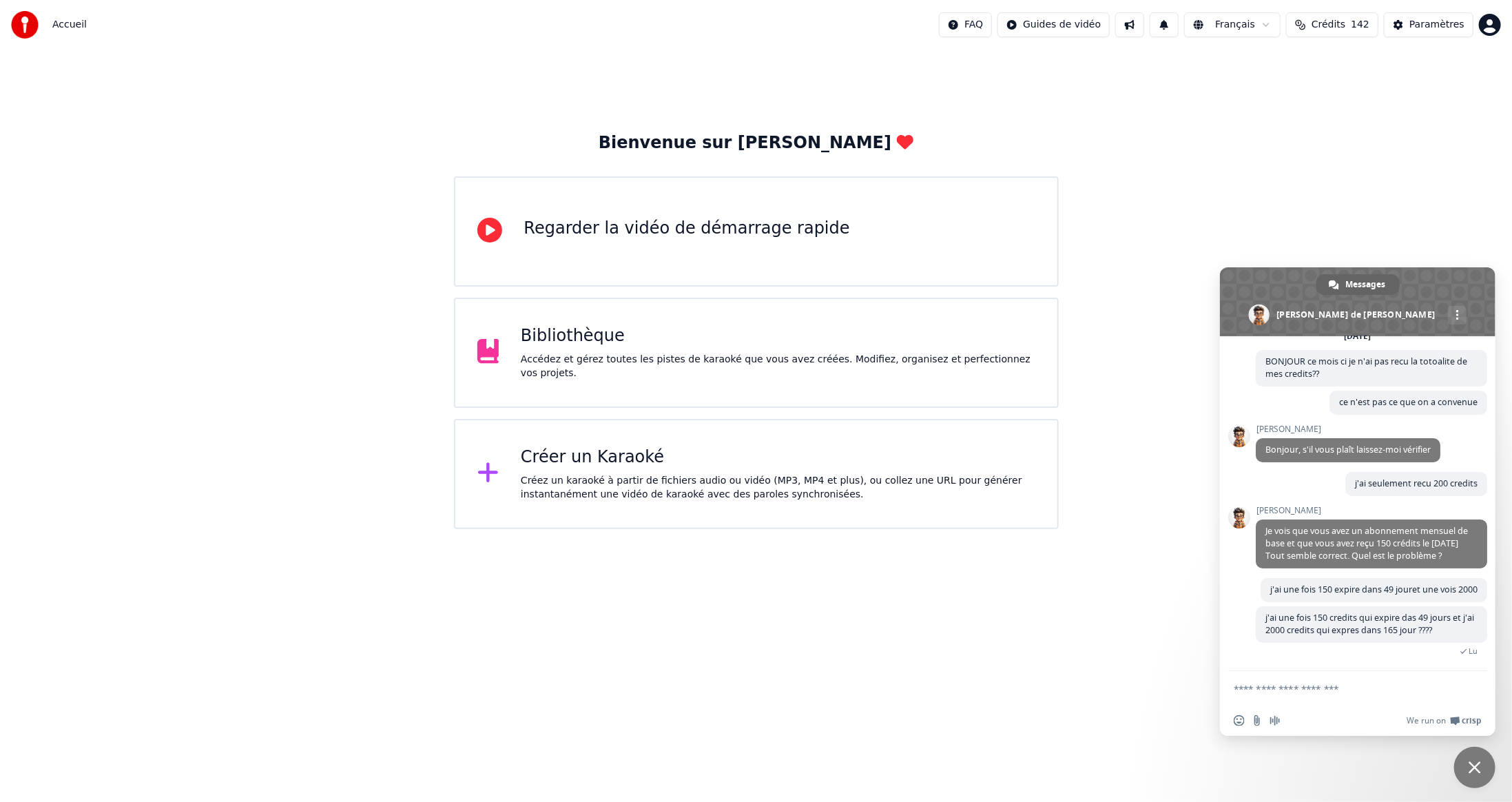
click at [271, 301] on div "Bienvenue sur Youka Regarder la vidéo de démarrage rapide Bibliothèque Accédez …" at bounding box center [756, 289] width 1512 height 480
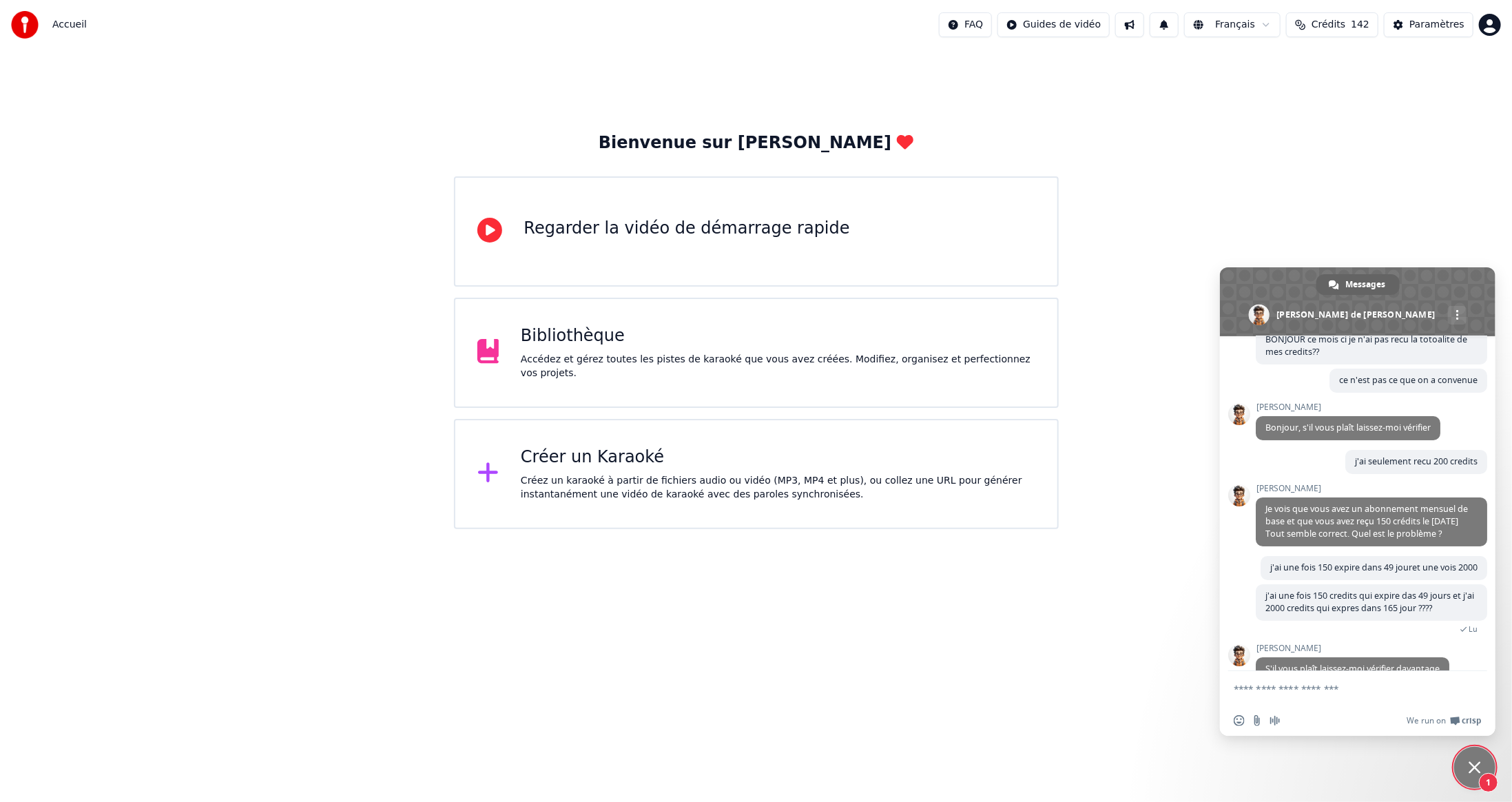
scroll to position [140, 0]
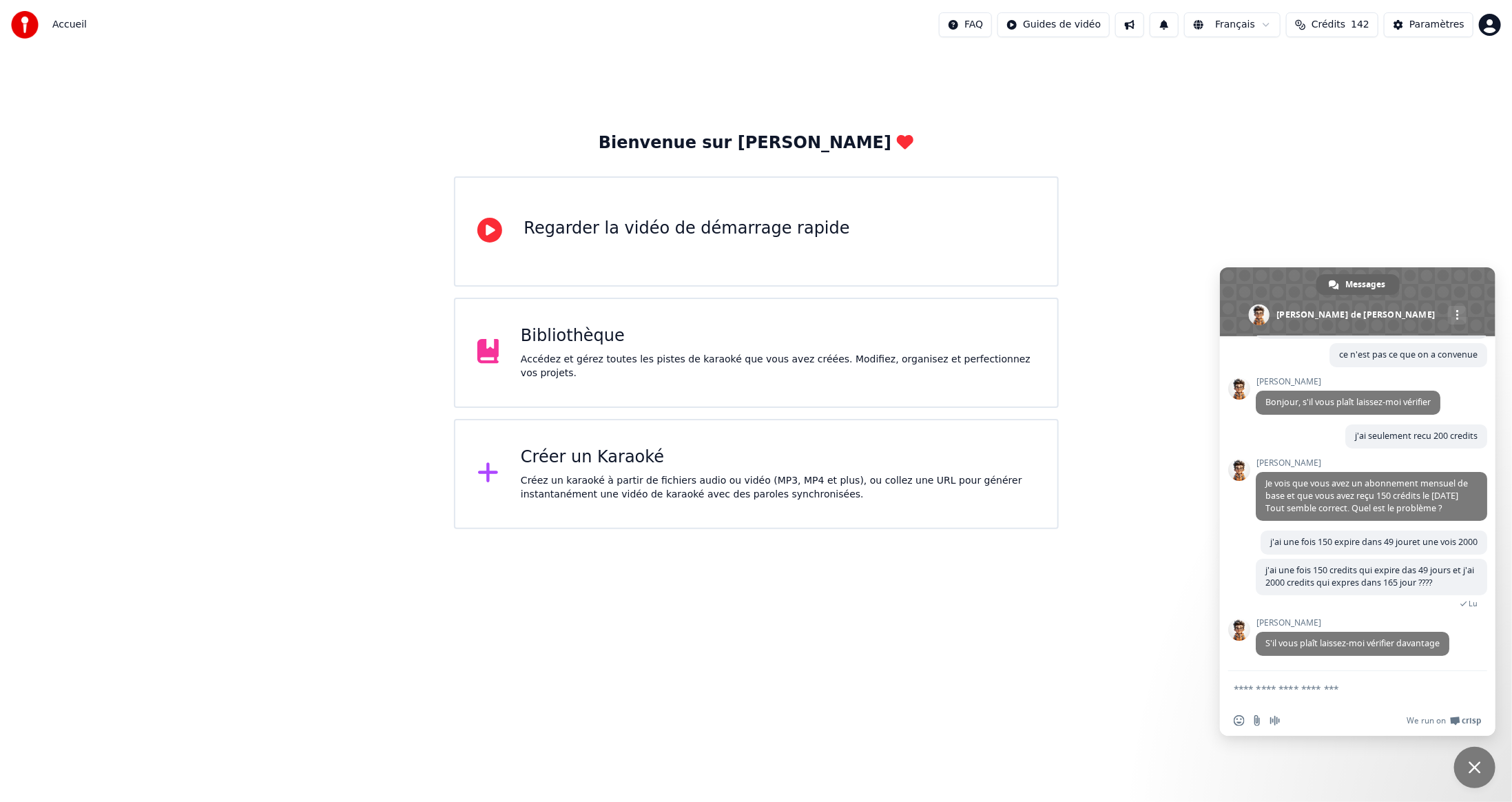
click at [1355, 692] on textarea "Entrez votre message..." at bounding box center [1344, 688] width 221 height 35
type textarea "********"
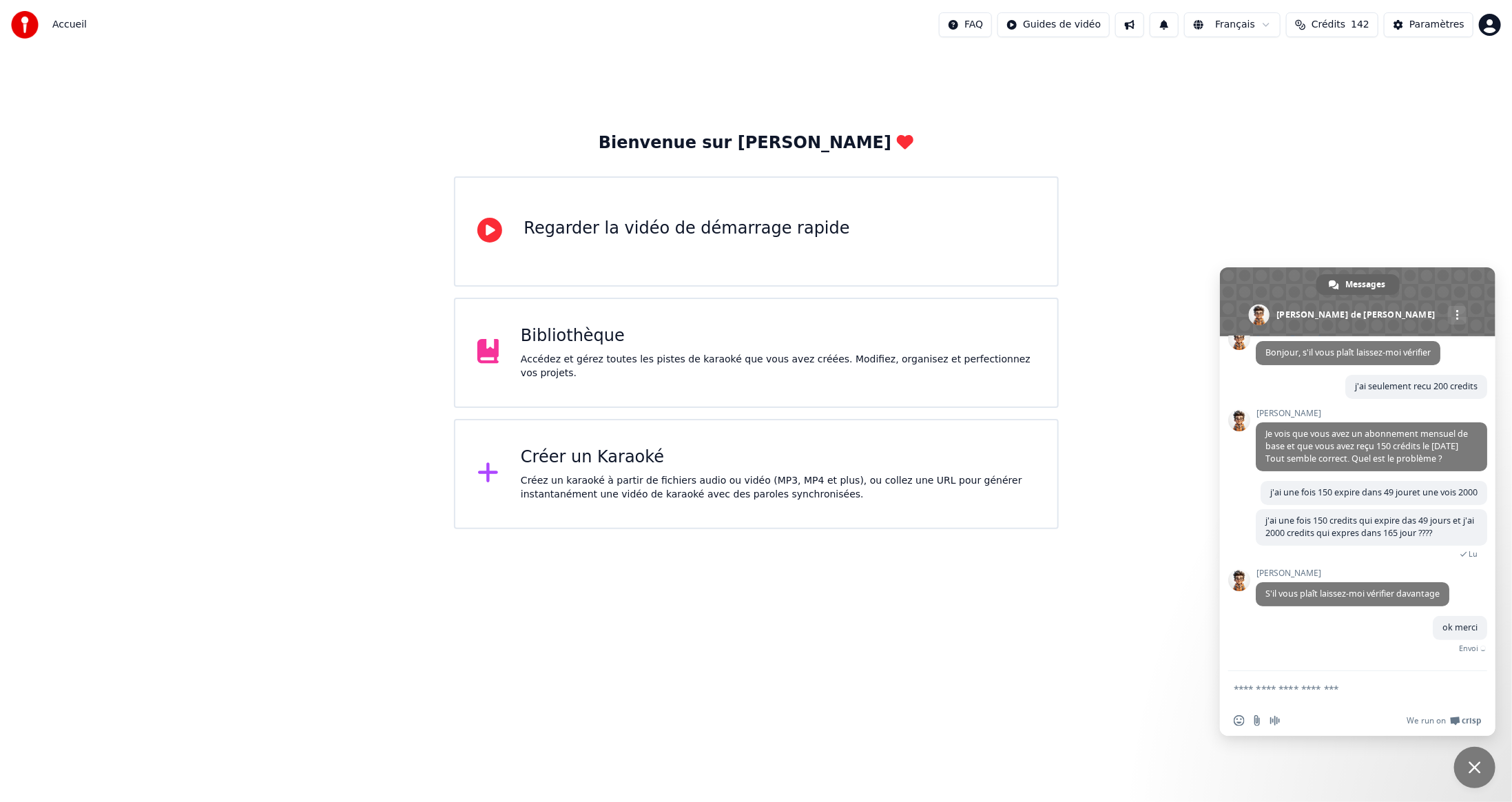
scroll to position [174, 0]
